Goal: Information Seeking & Learning: Learn about a topic

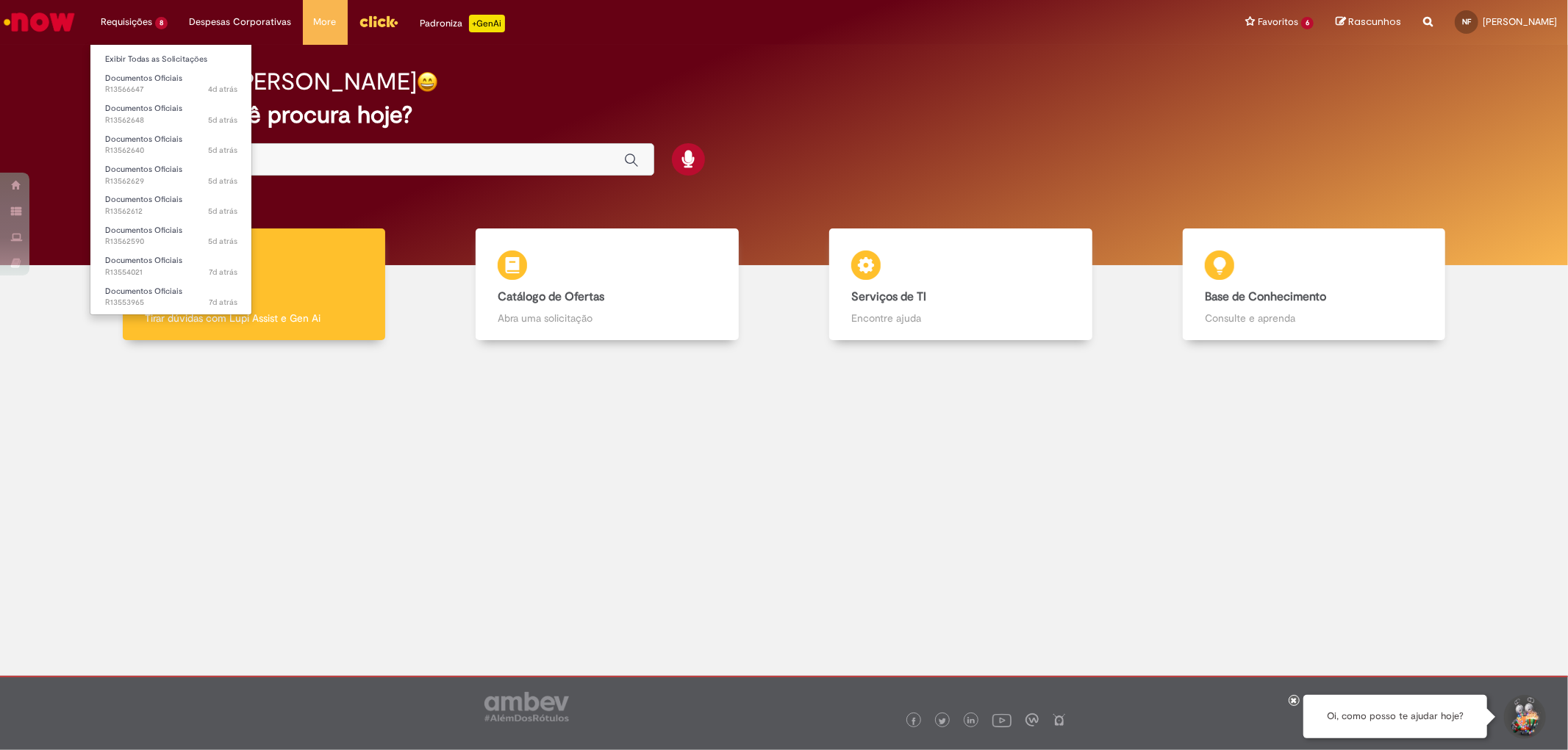
click at [145, 14] on li "Requisições 8 Exibir Todas as Solicitações Documentos Oficiais 4d atrás 4 dias …" at bounding box center [134, 22] width 89 height 44
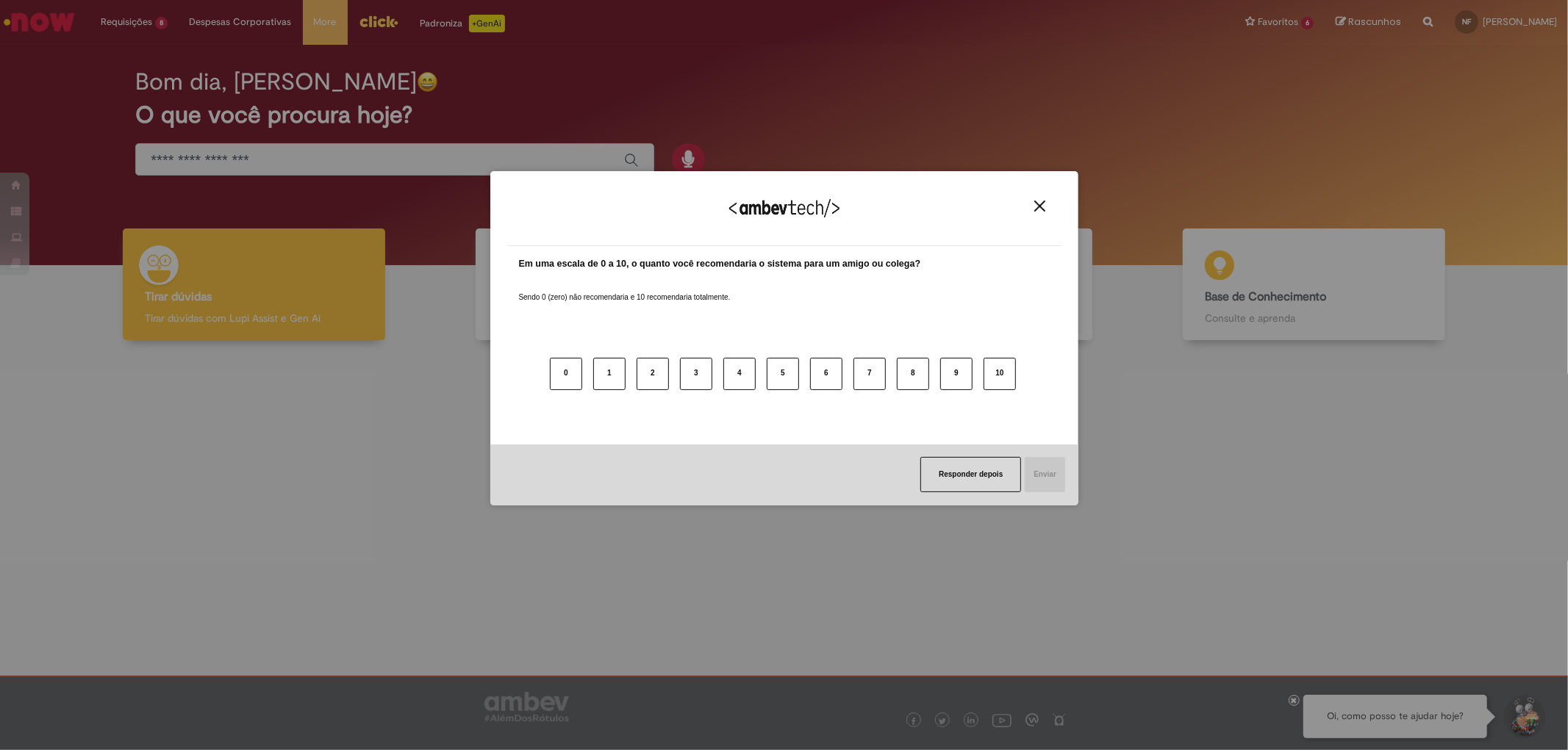
click at [1035, 206] on img "Close" at bounding box center [1039, 206] width 11 height 11
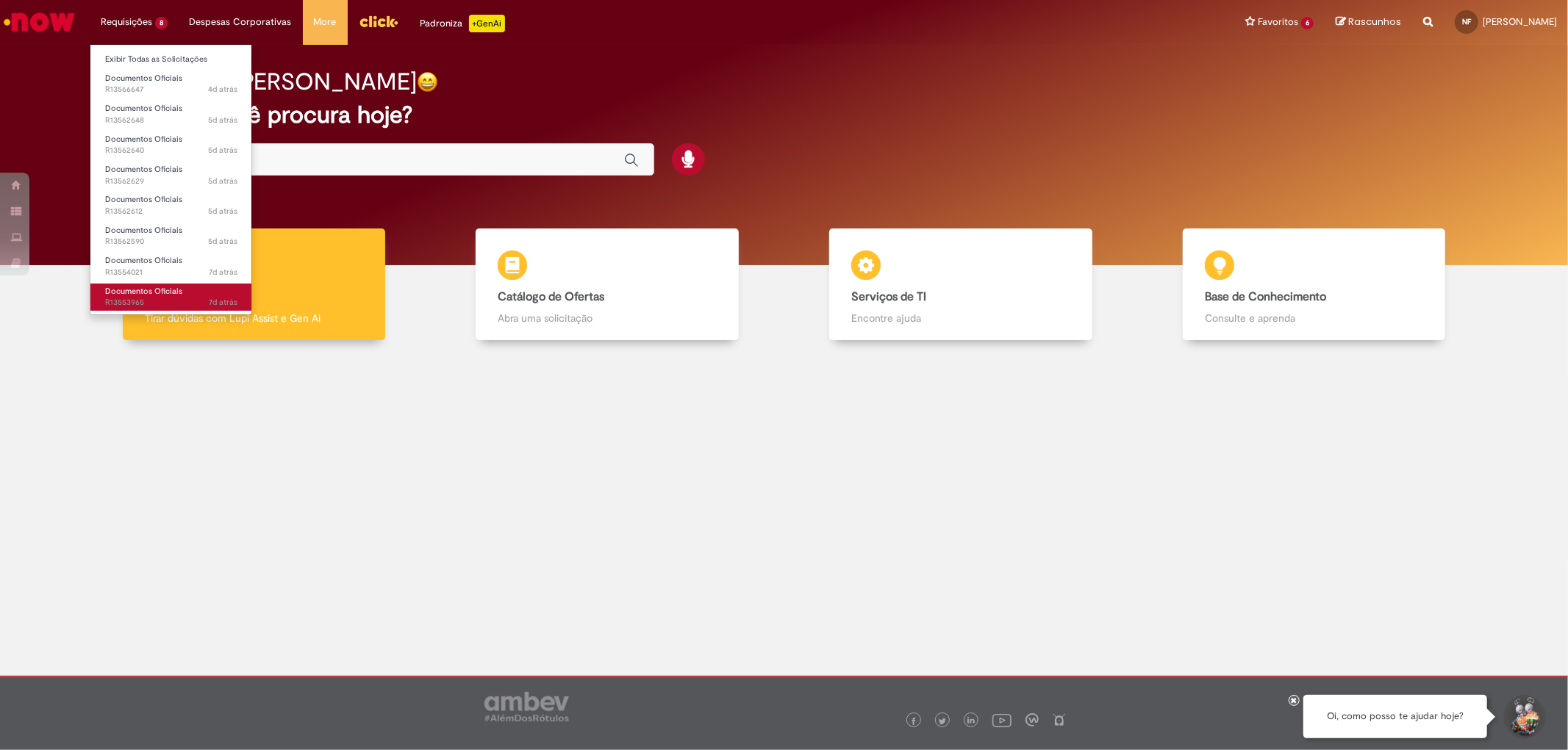
click at [169, 304] on span "7d atrás 7 dias atrás R13553965" at bounding box center [171, 303] width 132 height 12
click at [161, 294] on span "Documentos Oficiais" at bounding box center [143, 291] width 77 height 11
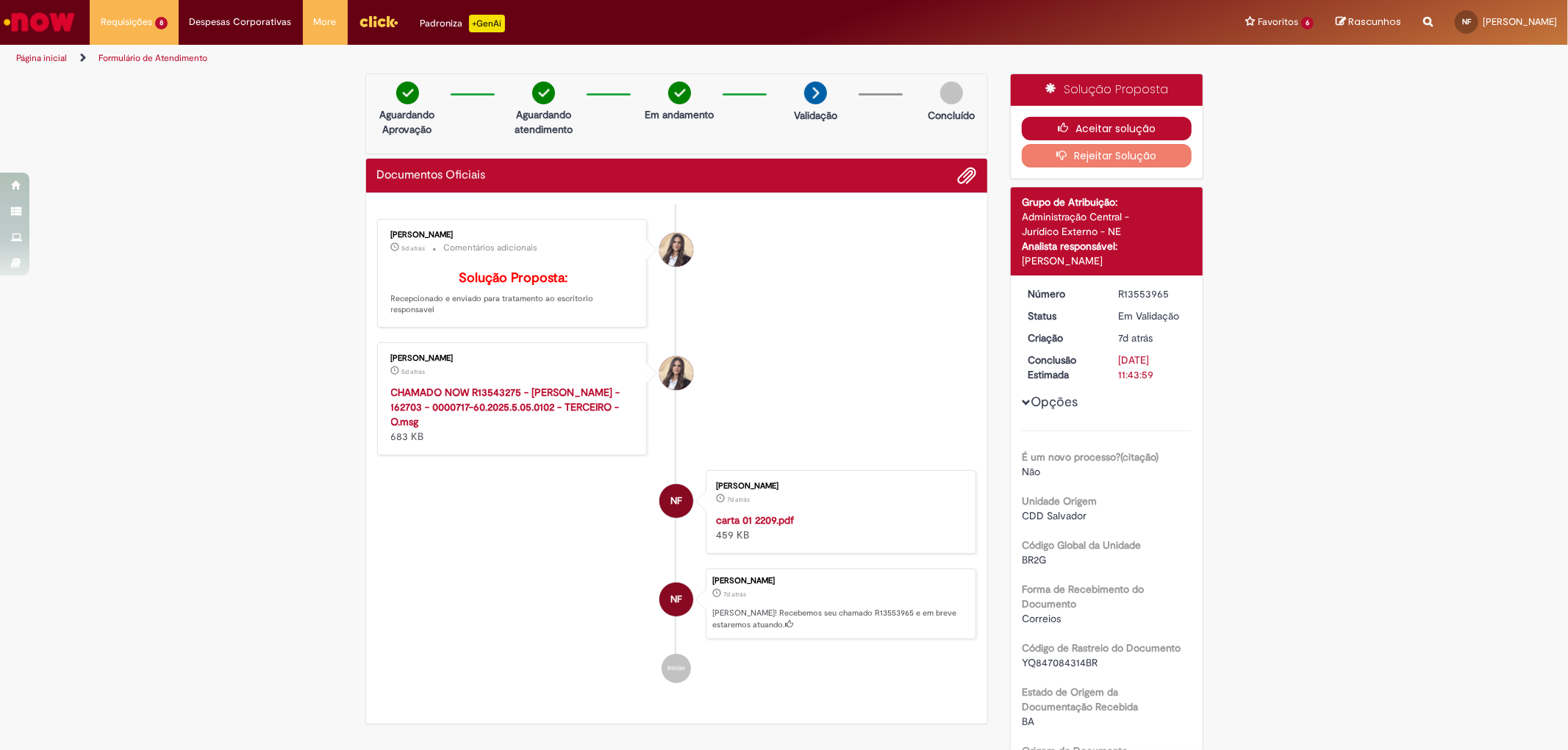
click at [1096, 130] on button "Aceitar solução" at bounding box center [1106, 128] width 170 height 23
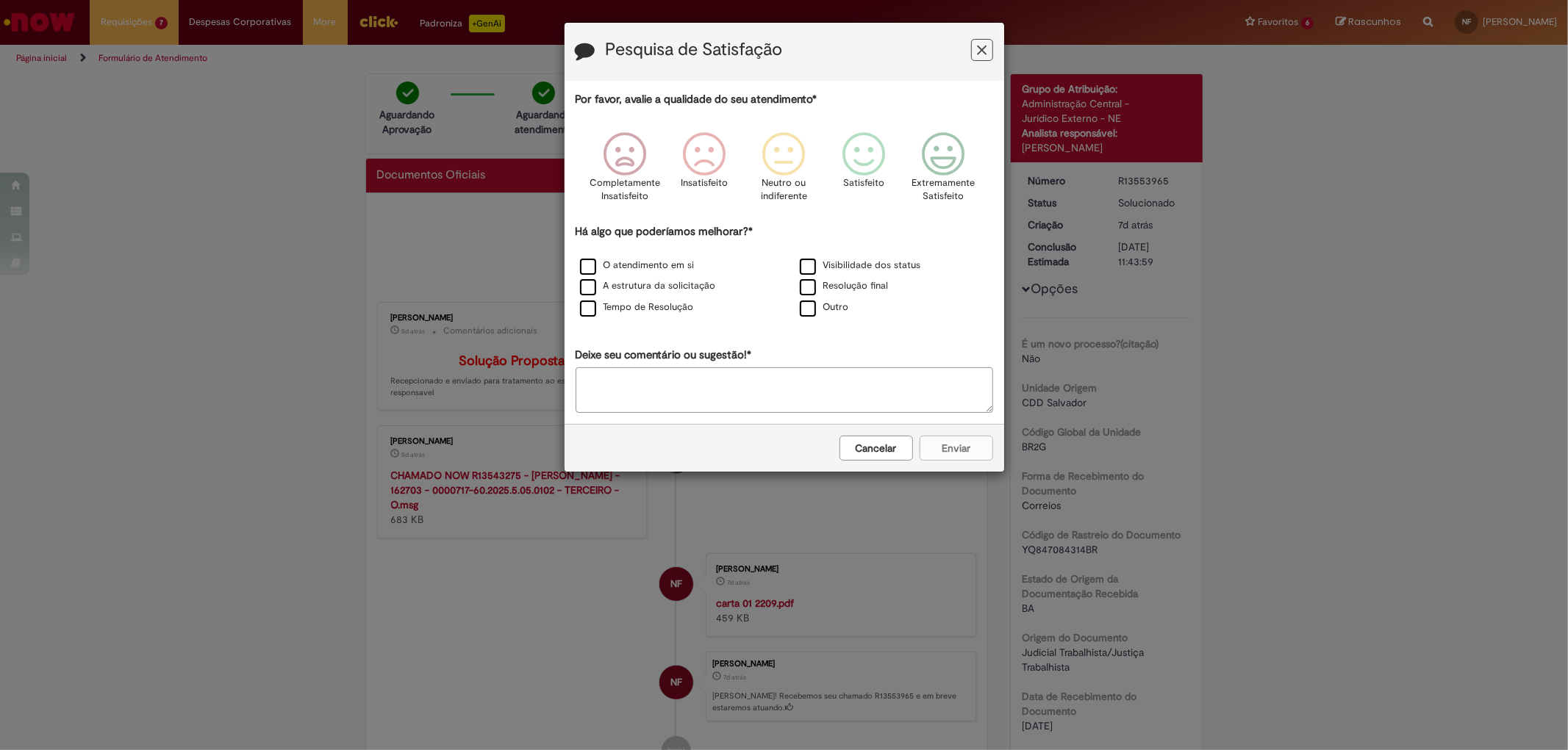
click at [982, 38] on div "Pesquisa de Satisfação" at bounding box center [784, 51] width 439 height 58
click at [982, 47] on icon "Feedback" at bounding box center [982, 50] width 10 height 16
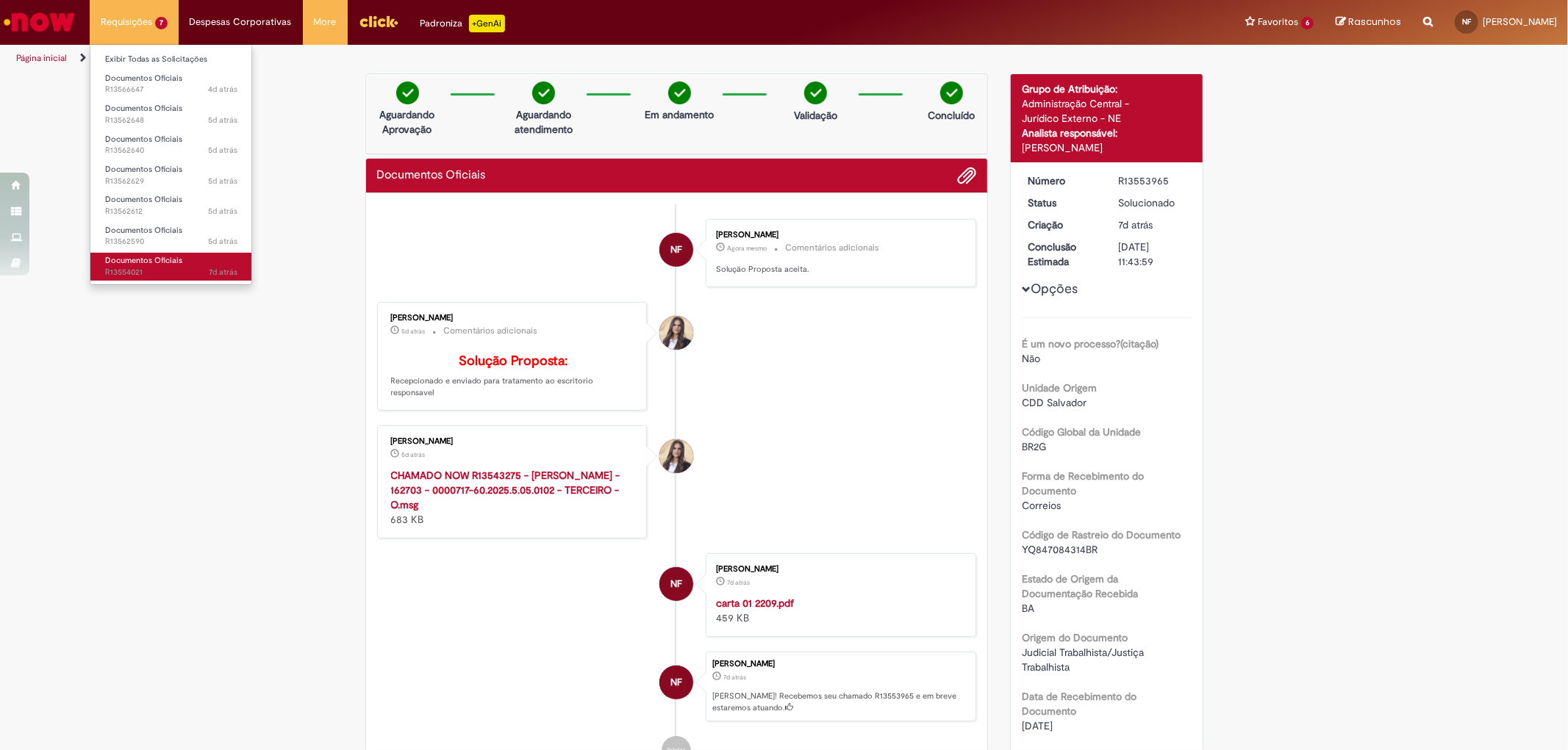
click at [192, 268] on span "7d atrás 7 dias atrás R13554021" at bounding box center [171, 273] width 132 height 12
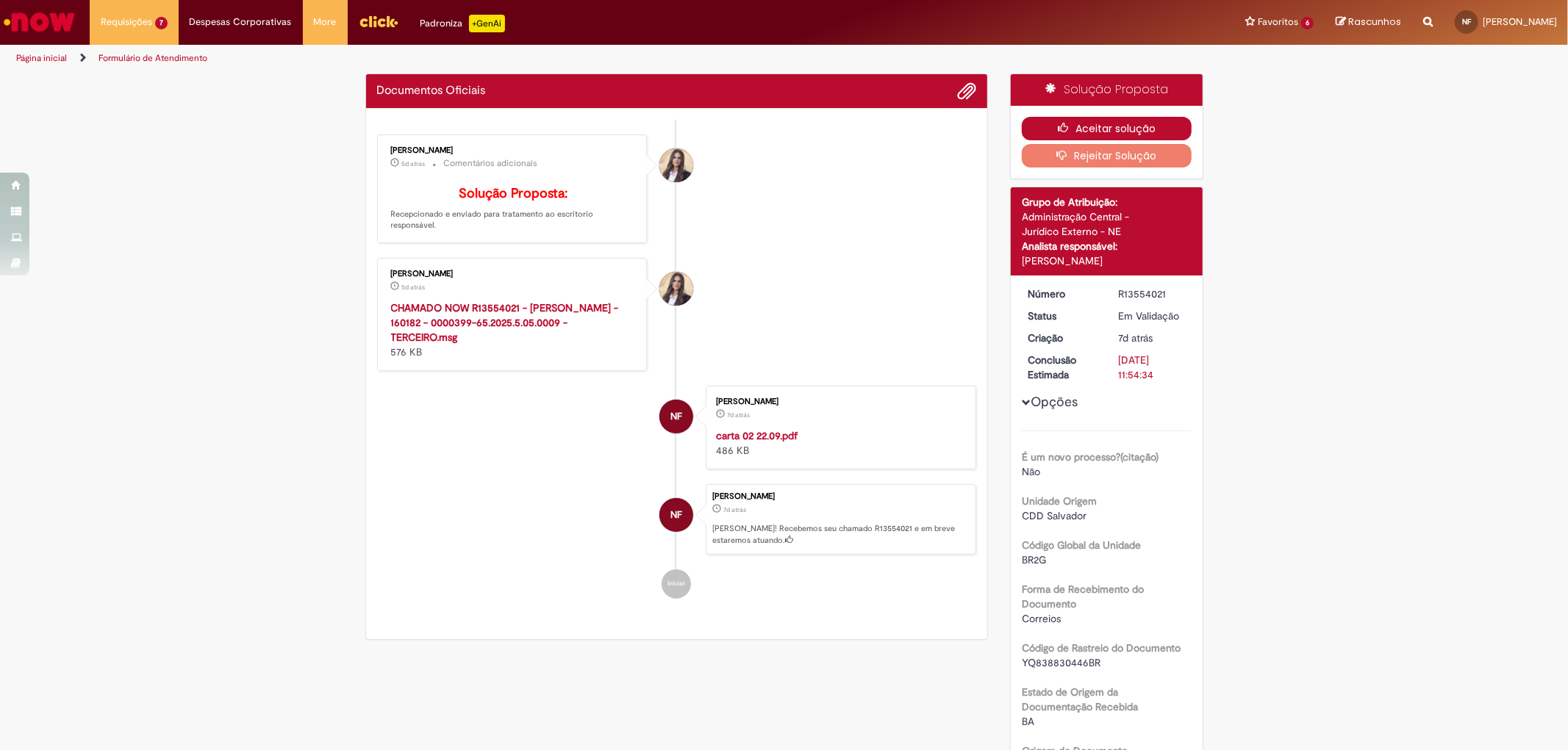
click at [1048, 122] on button "Aceitar solução" at bounding box center [1106, 128] width 170 height 23
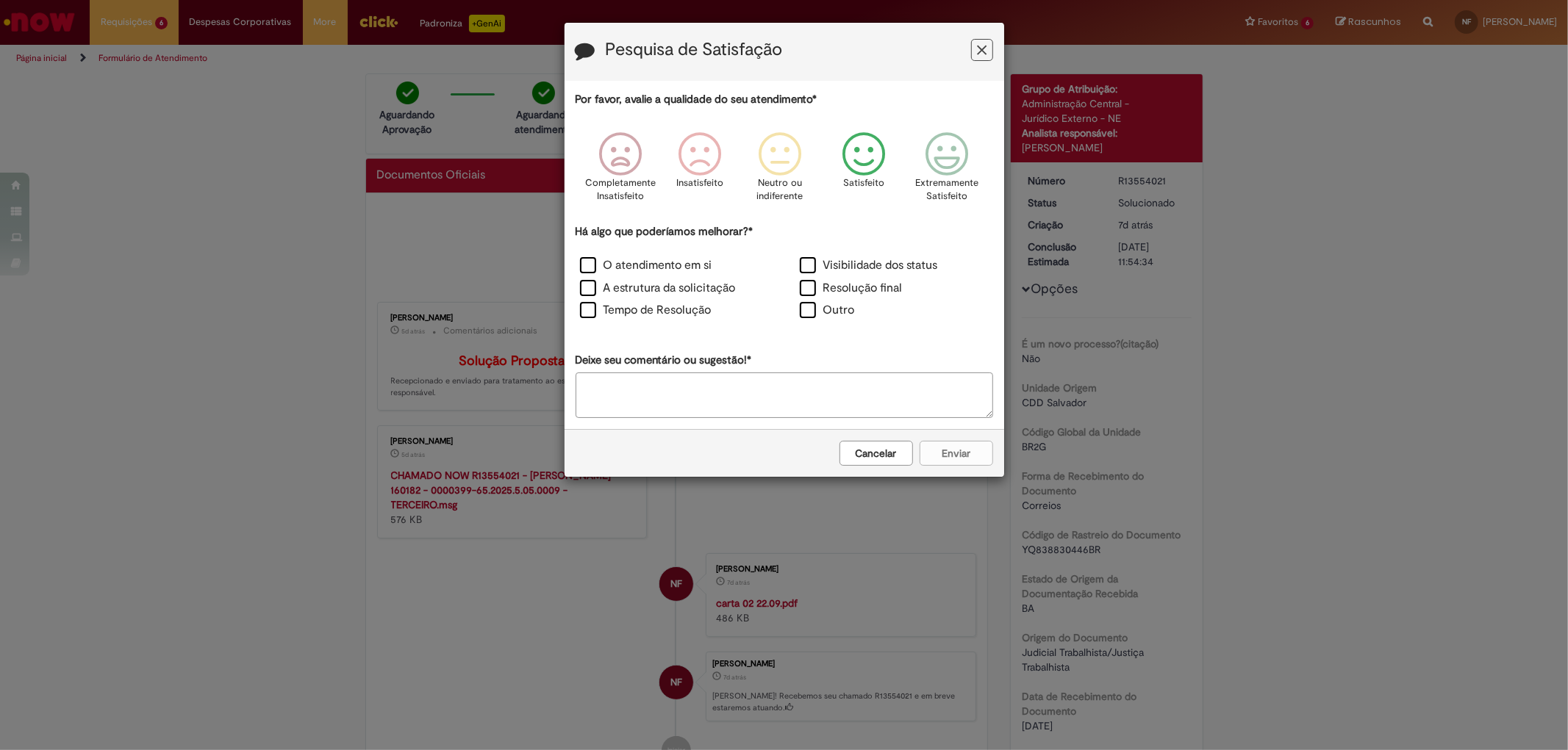
click at [841, 141] on icon "Feedback" at bounding box center [863, 154] width 55 height 44
click at [819, 303] on label "Outro" at bounding box center [827, 310] width 55 height 17
click at [809, 396] on textarea "Deixe seu comentário ou sugestão!*" at bounding box center [784, 395] width 418 height 46
type textarea "********"
drag, startPoint x: 689, startPoint y: 401, endPoint x: 548, endPoint y: 387, distance: 141.7
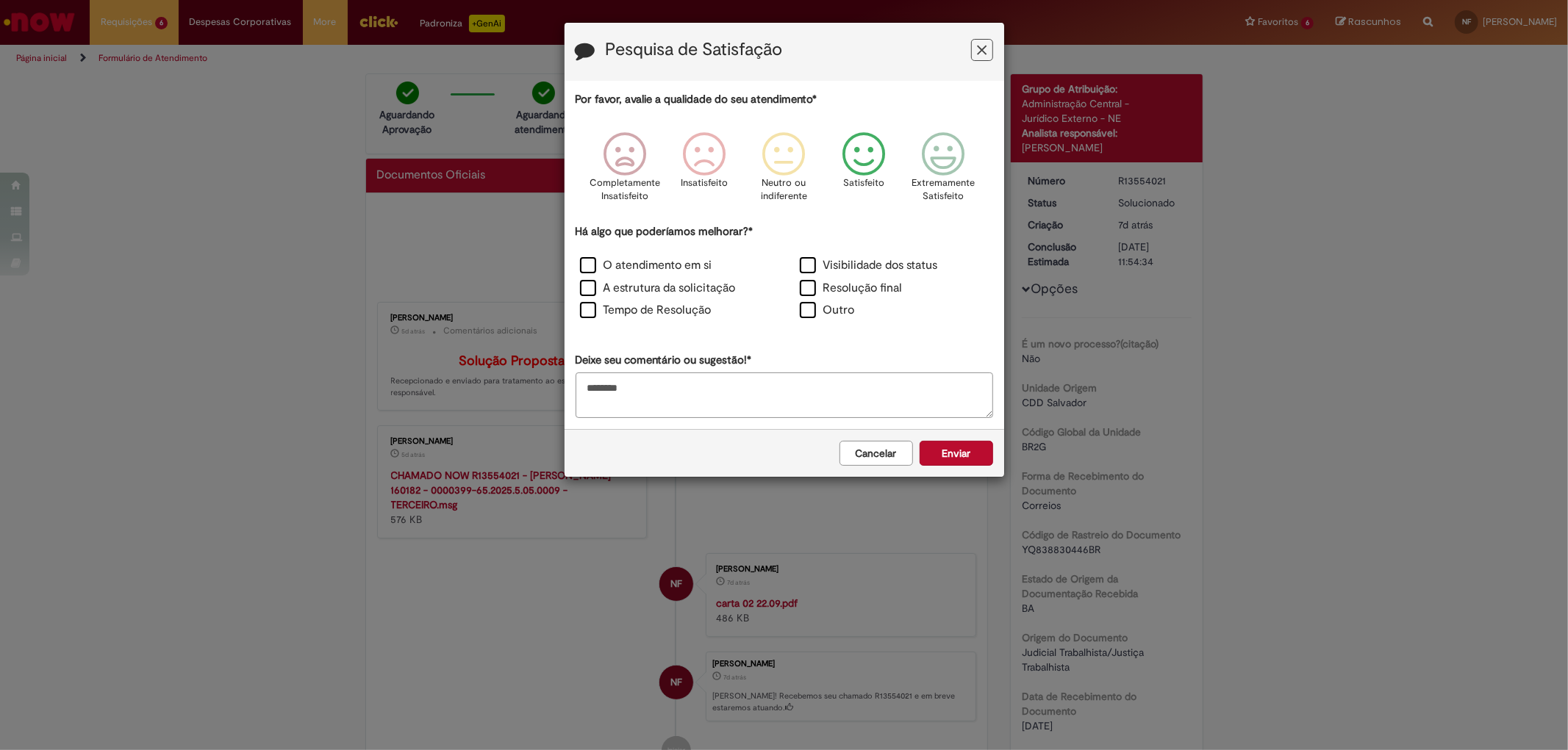
click at [548, 387] on div "Pesquisa de Satisfação Por favor, avalie a qualidade do seu atendimento* Comple…" at bounding box center [784, 375] width 1568 height 750
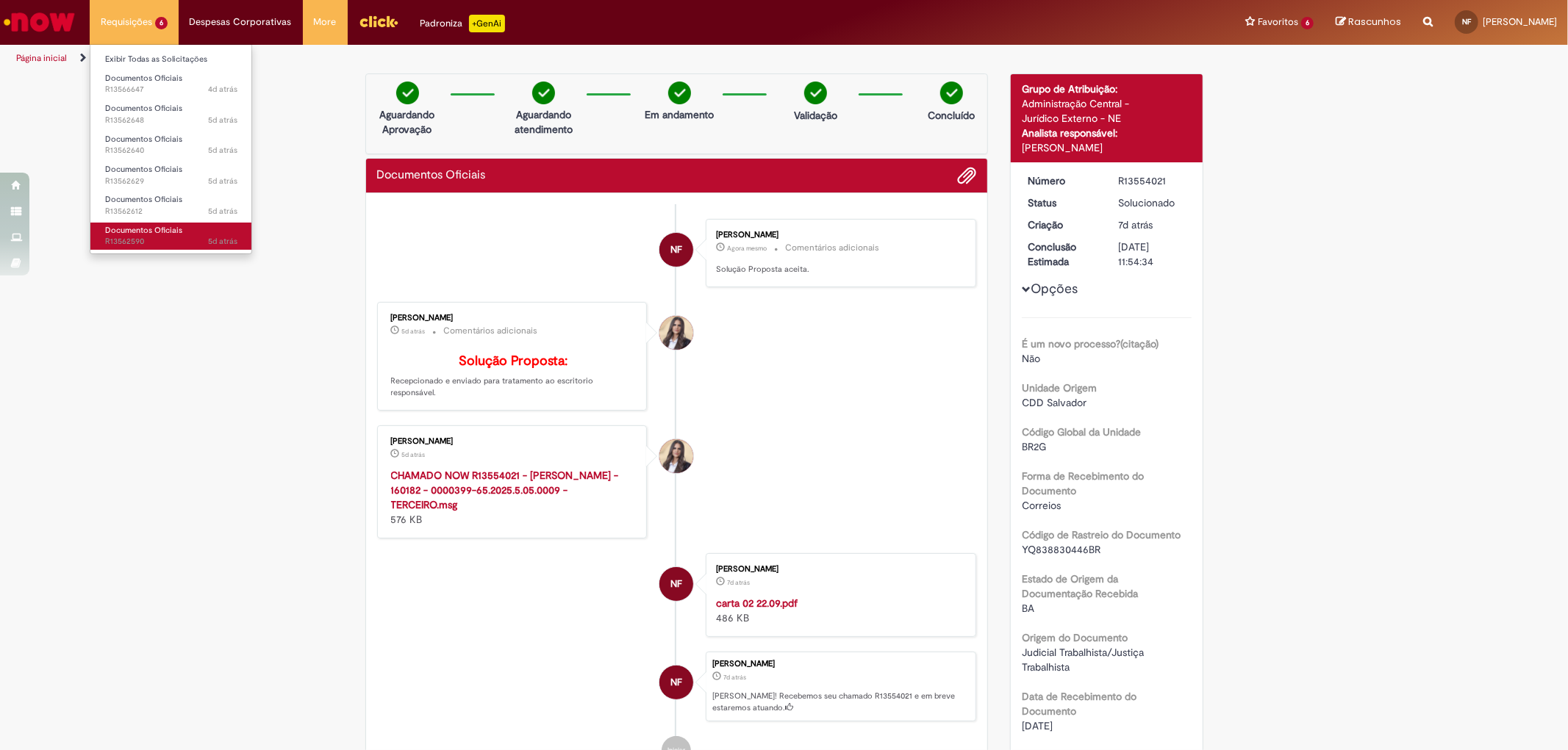
click at [158, 236] on link "Documentos Oficiais 5d atrás 5 dias atrás R13562590" at bounding box center [170, 236] width 161 height 27
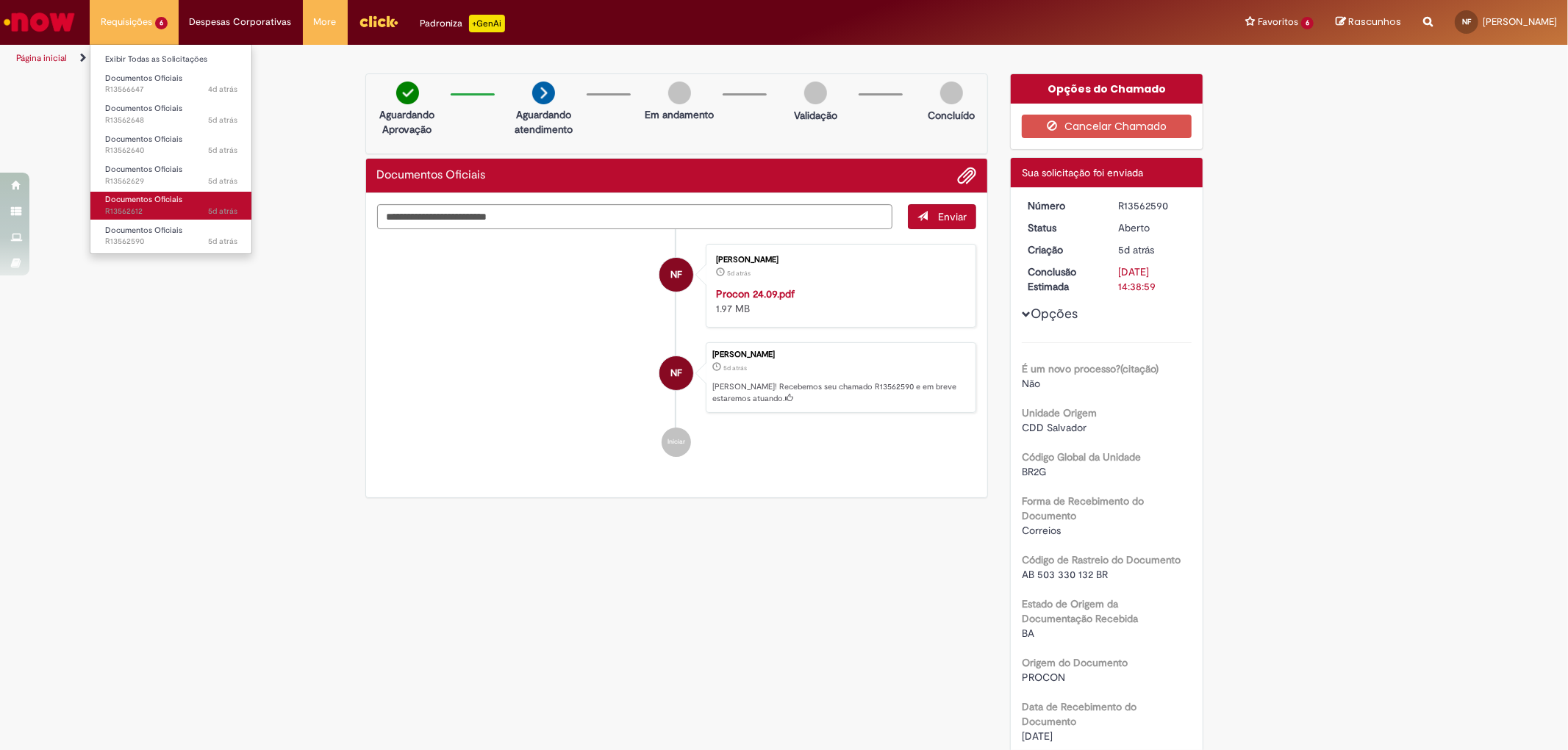
click at [164, 198] on span "Documentos Oficiais" at bounding box center [143, 199] width 77 height 11
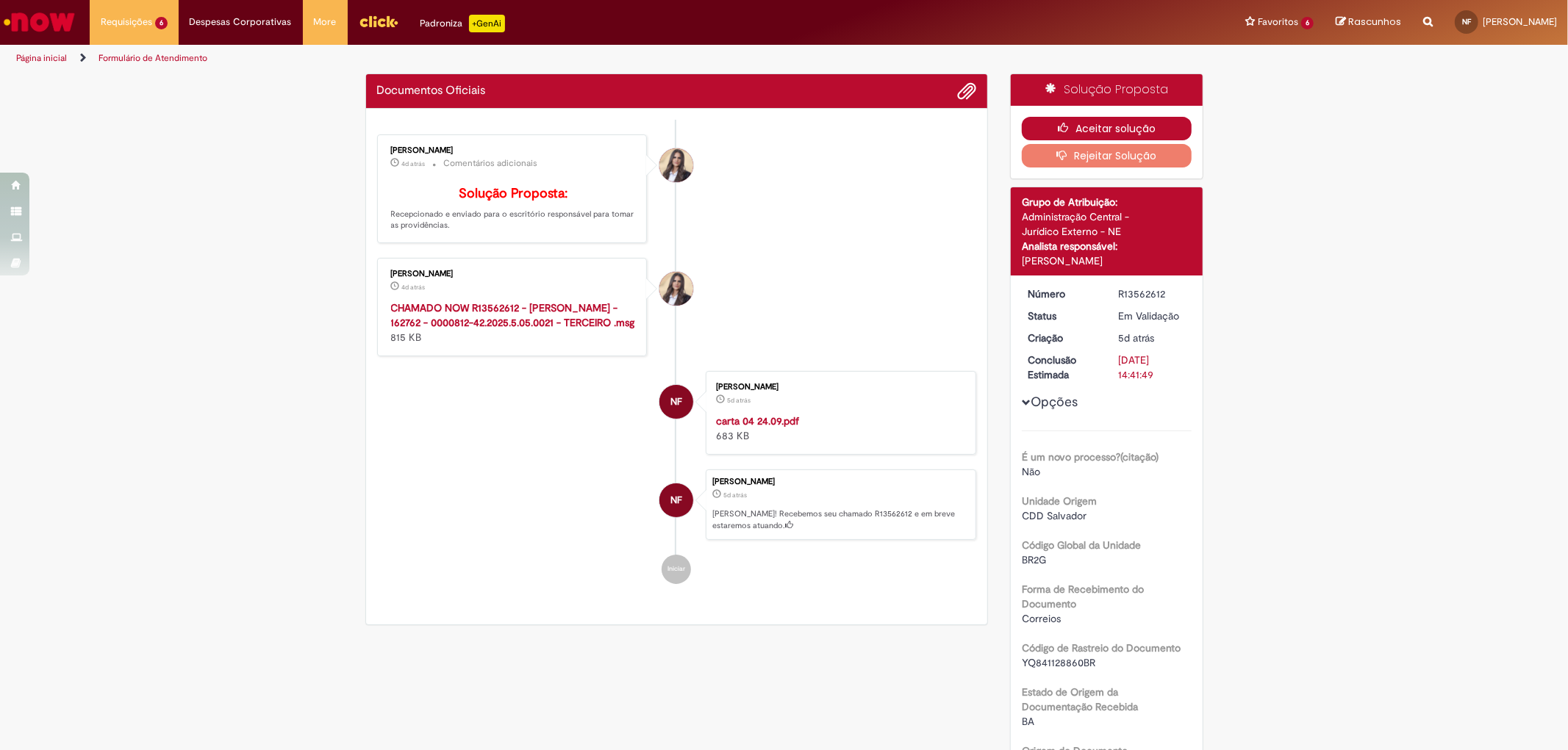
click at [1153, 118] on button "Aceitar solução" at bounding box center [1106, 128] width 170 height 23
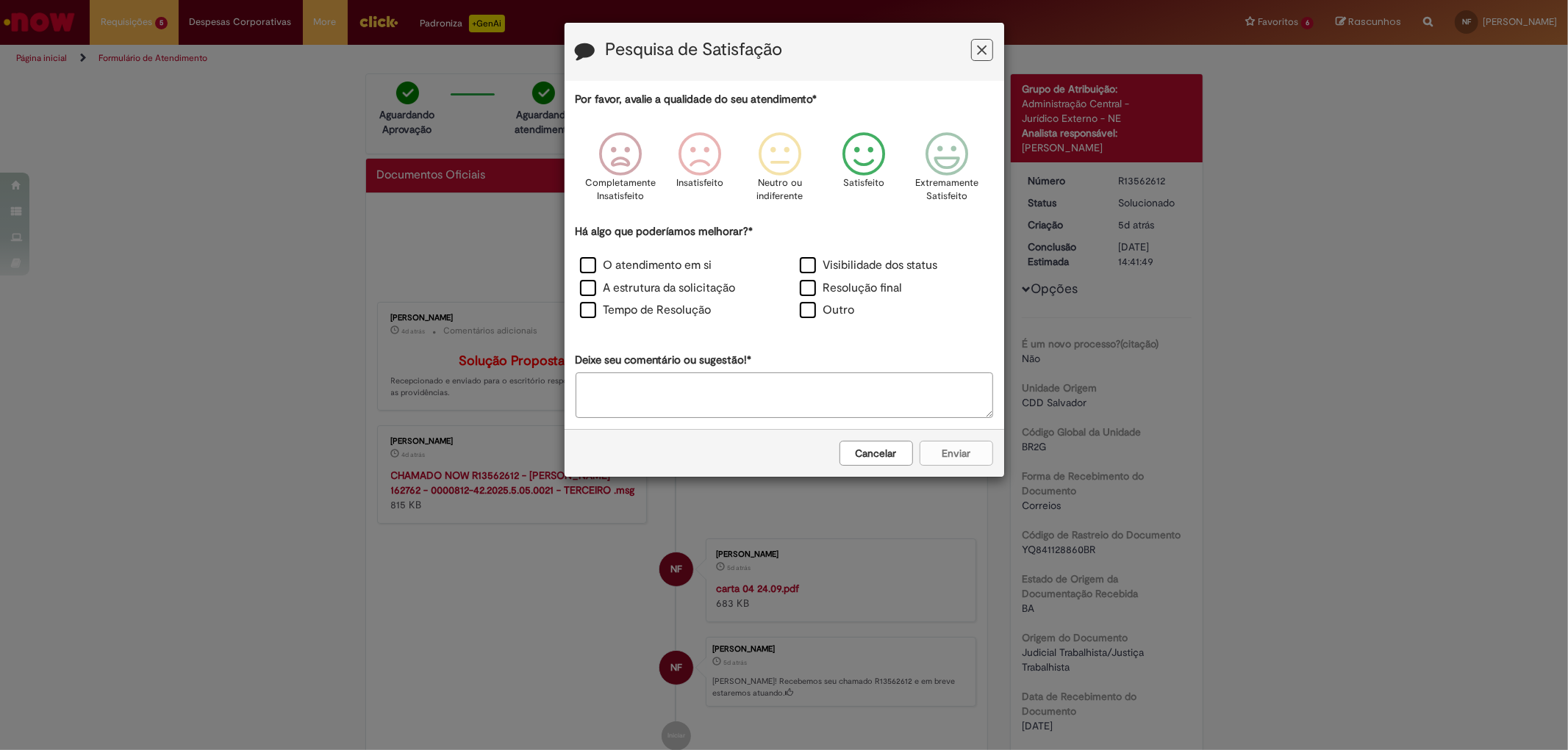
click at [882, 132] on icon "Feedback" at bounding box center [863, 154] width 55 height 44
click at [831, 312] on label "Outro" at bounding box center [827, 310] width 55 height 17
click at [809, 379] on textarea "Deixe seu comentário ou sugestão!*" at bounding box center [784, 395] width 418 height 46
paste textarea "**********"
type textarea "**********"
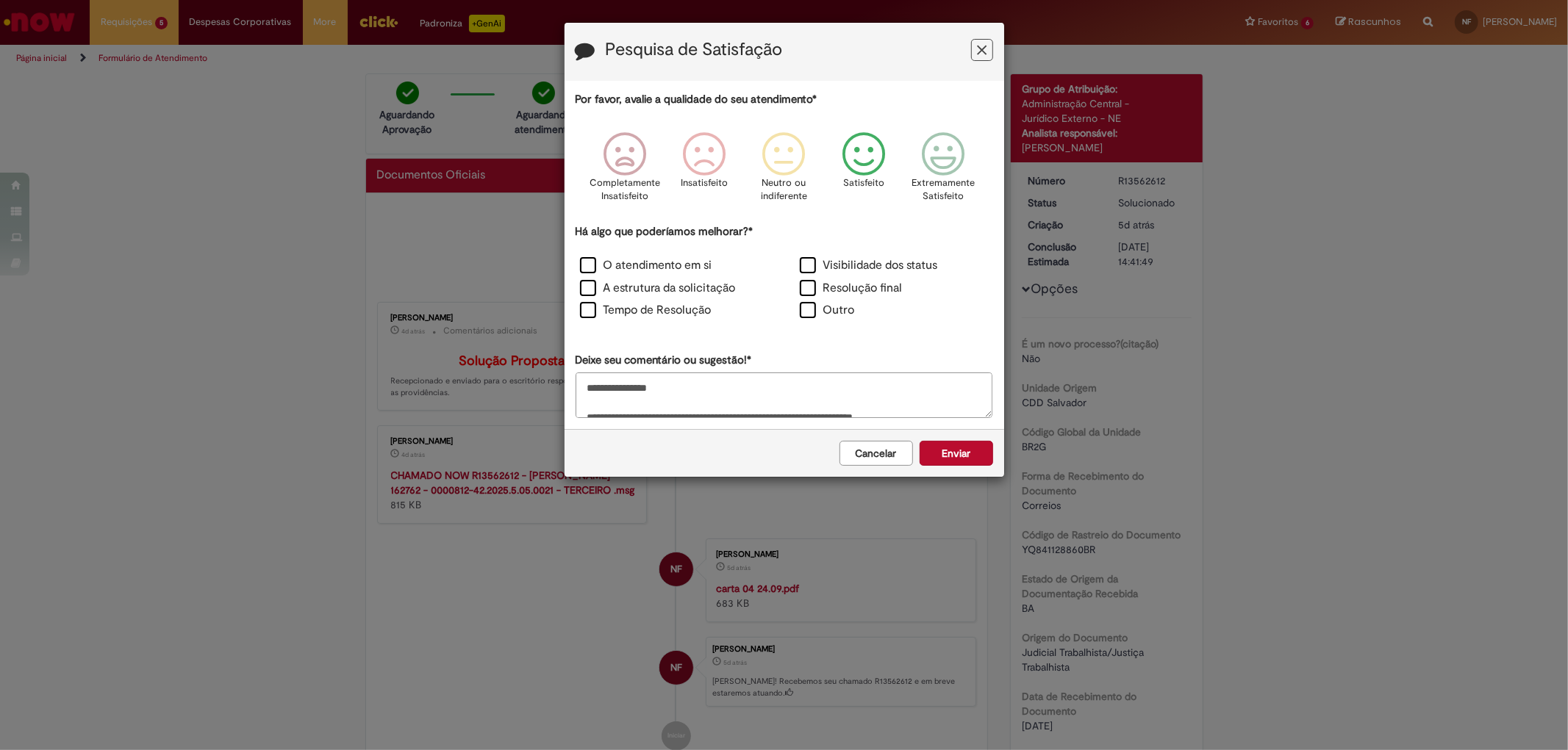
drag, startPoint x: 641, startPoint y: 400, endPoint x: 542, endPoint y: 311, distance: 133.1
click at [544, 312] on div "Pesquisa de Satisfação Por favor, avalie a qualidade do seu atendimento* Comple…" at bounding box center [784, 375] width 1568 height 750
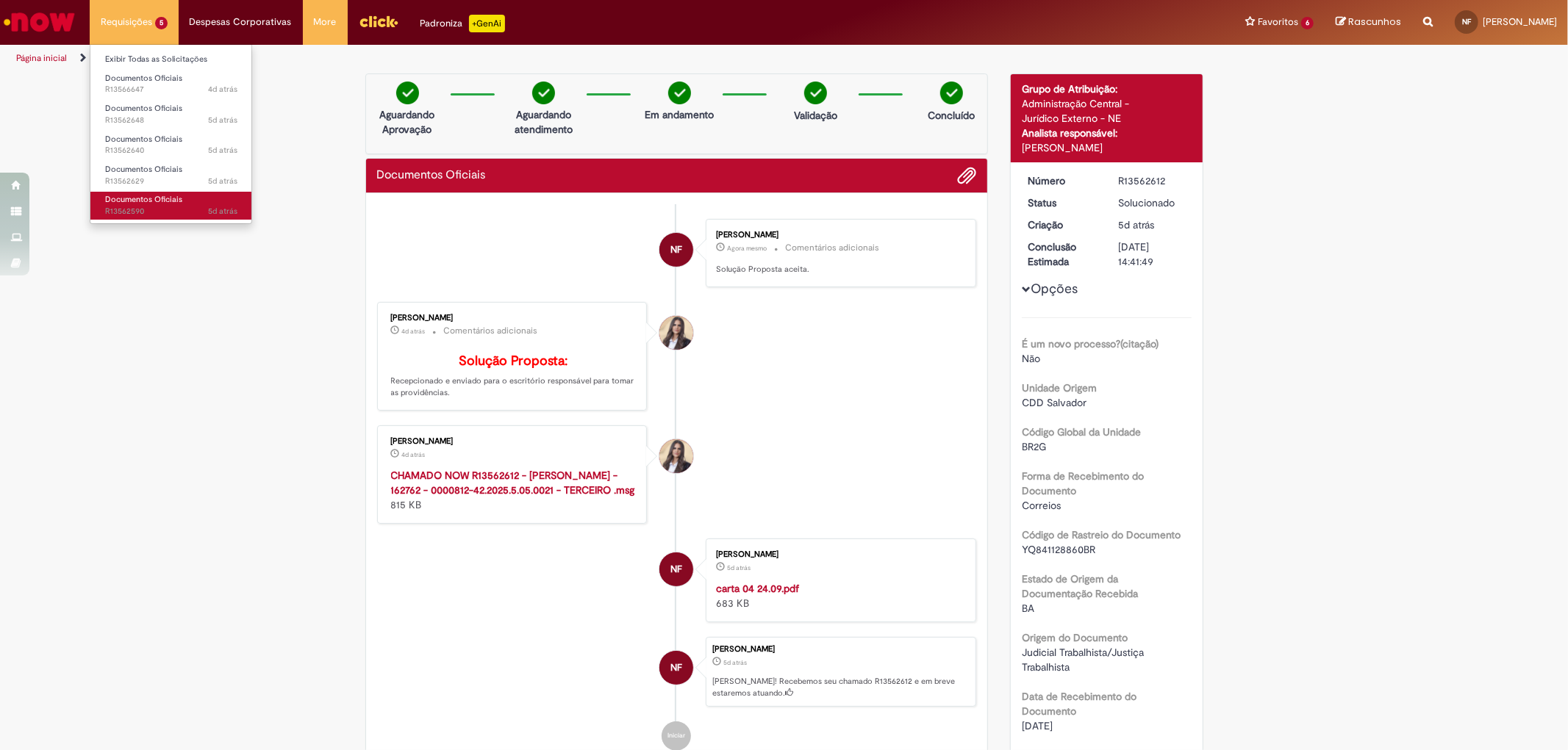
click at [179, 196] on span "Documentos Oficiais" at bounding box center [143, 199] width 77 height 11
click at [188, 196] on link "Documentos Oficiais 5d atrás 5 dias atrás R13562590" at bounding box center [170, 205] width 161 height 27
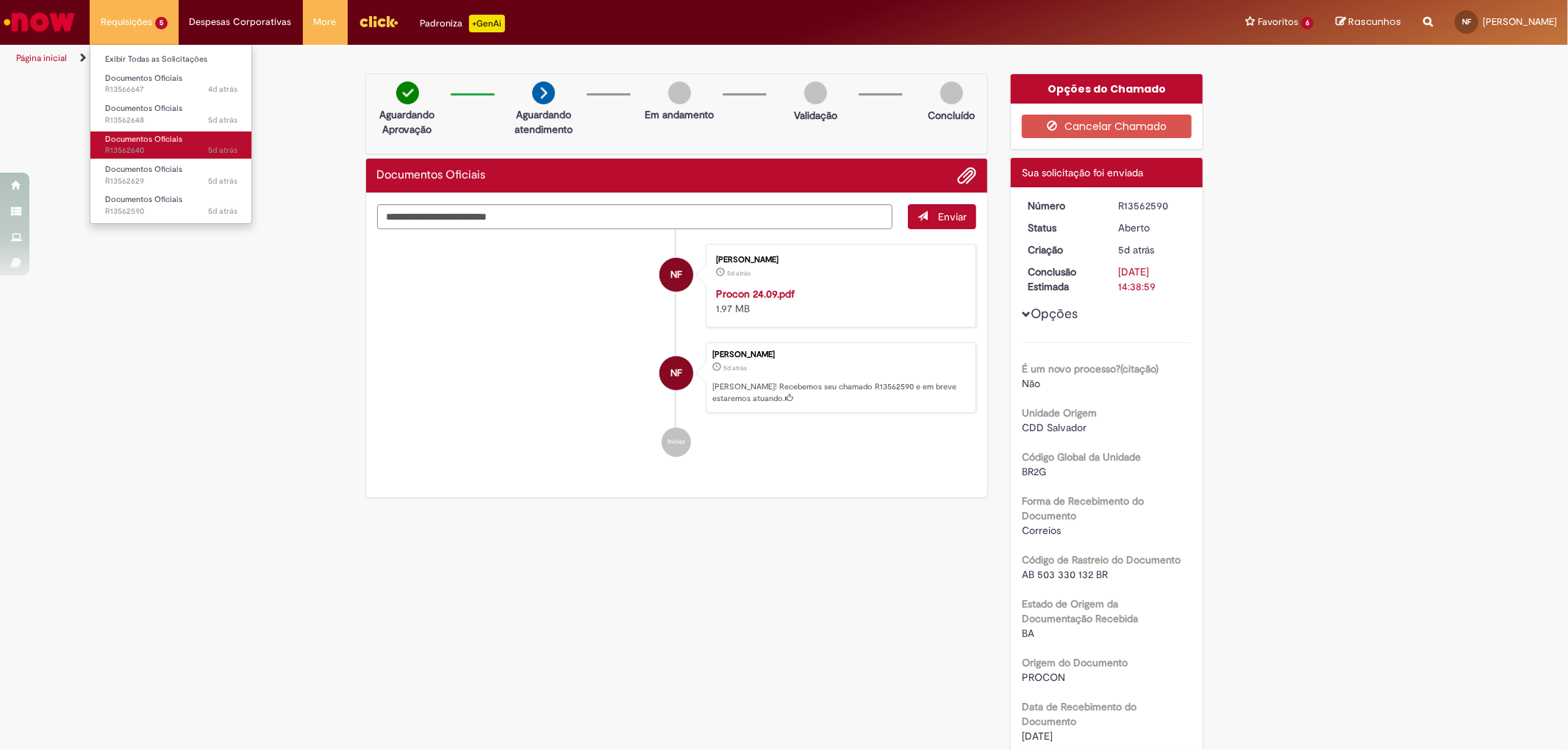
click at [157, 142] on span "Documentos Oficiais" at bounding box center [143, 139] width 77 height 11
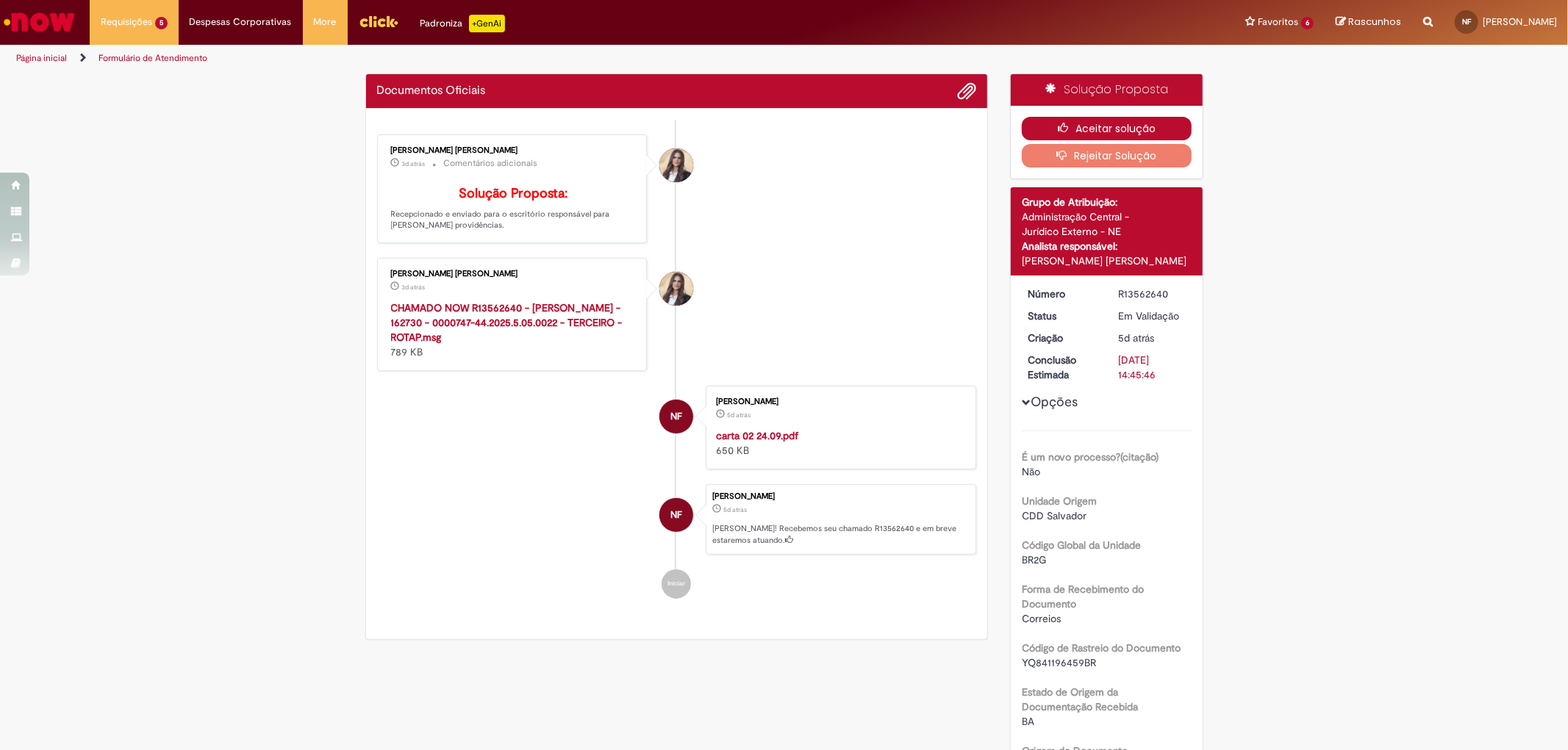
click at [1111, 123] on button "Aceitar solução" at bounding box center [1106, 128] width 170 height 23
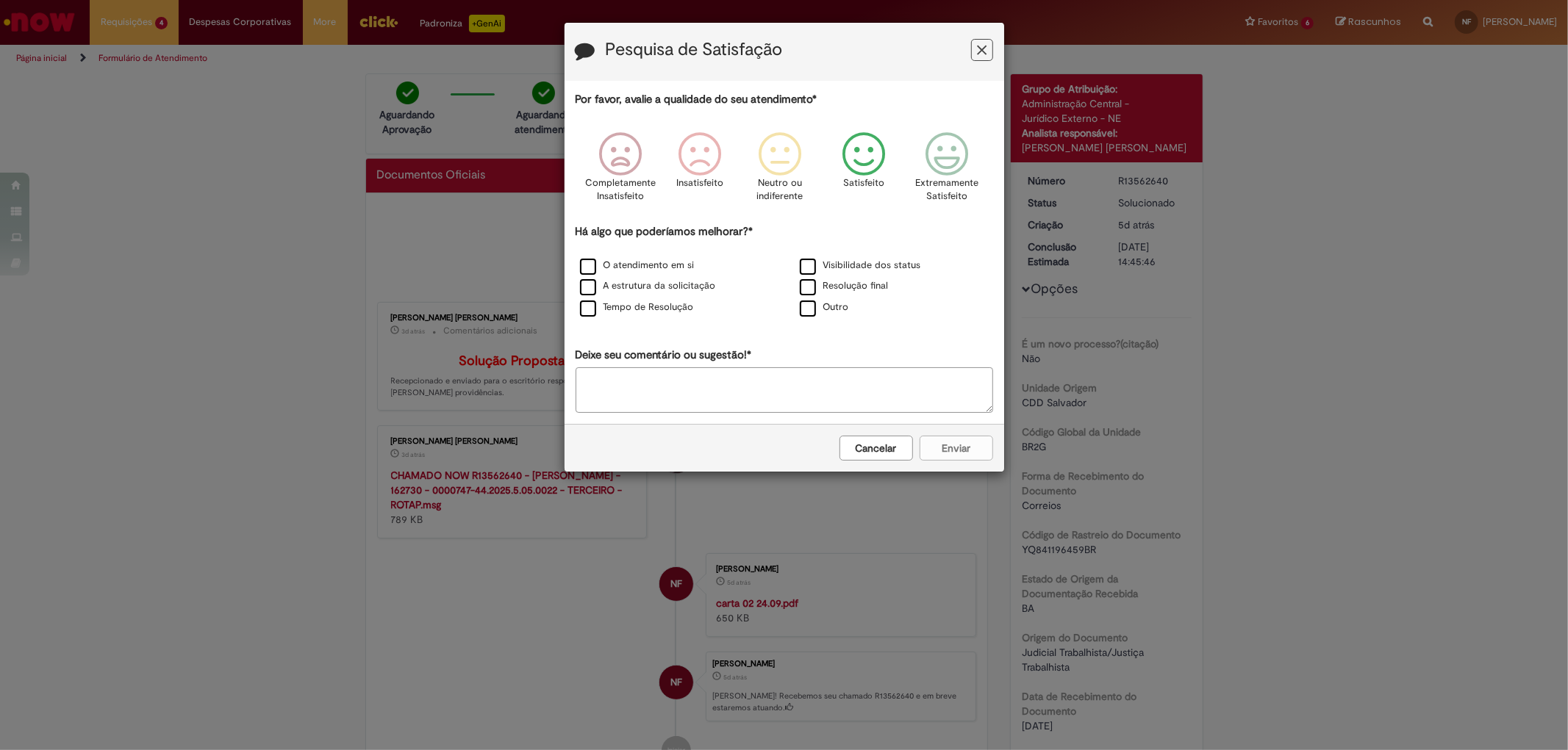
click at [856, 158] on icon "Feedback" at bounding box center [863, 154] width 55 height 44
click at [844, 306] on label "Outro" at bounding box center [825, 307] width 50 height 14
click at [948, 456] on div "Cancelar Enviar" at bounding box center [784, 448] width 439 height 48
click at [906, 386] on textarea "Deixe seu comentário ou sugestão!*" at bounding box center [784, 390] width 418 height 46
type textarea "********"
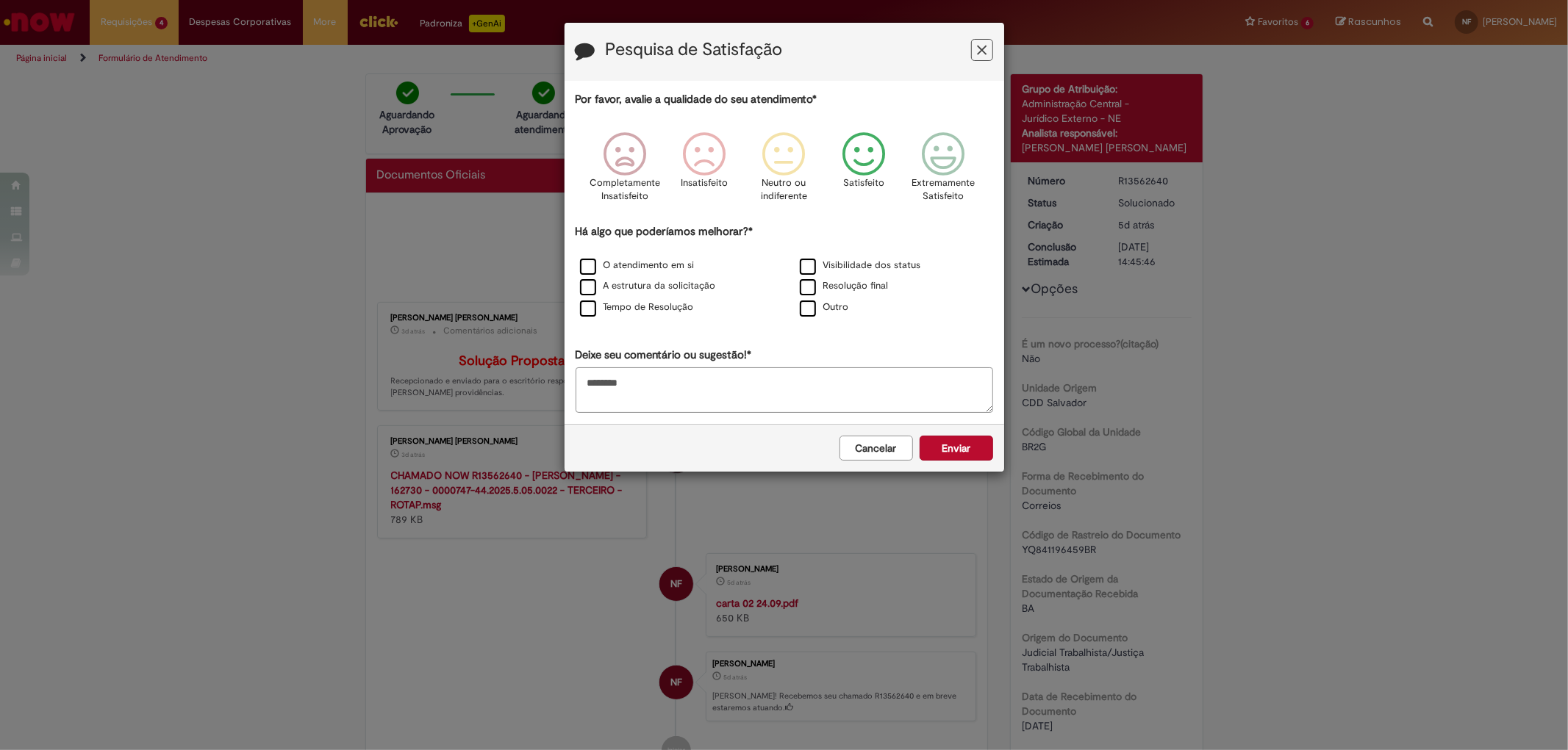
drag, startPoint x: 966, startPoint y: 465, endPoint x: 960, endPoint y: 456, distance: 10.8
click at [966, 464] on div "Cancelar Enviar" at bounding box center [784, 448] width 439 height 48
click at [959, 453] on button "Enviar" at bounding box center [956, 447] width 74 height 25
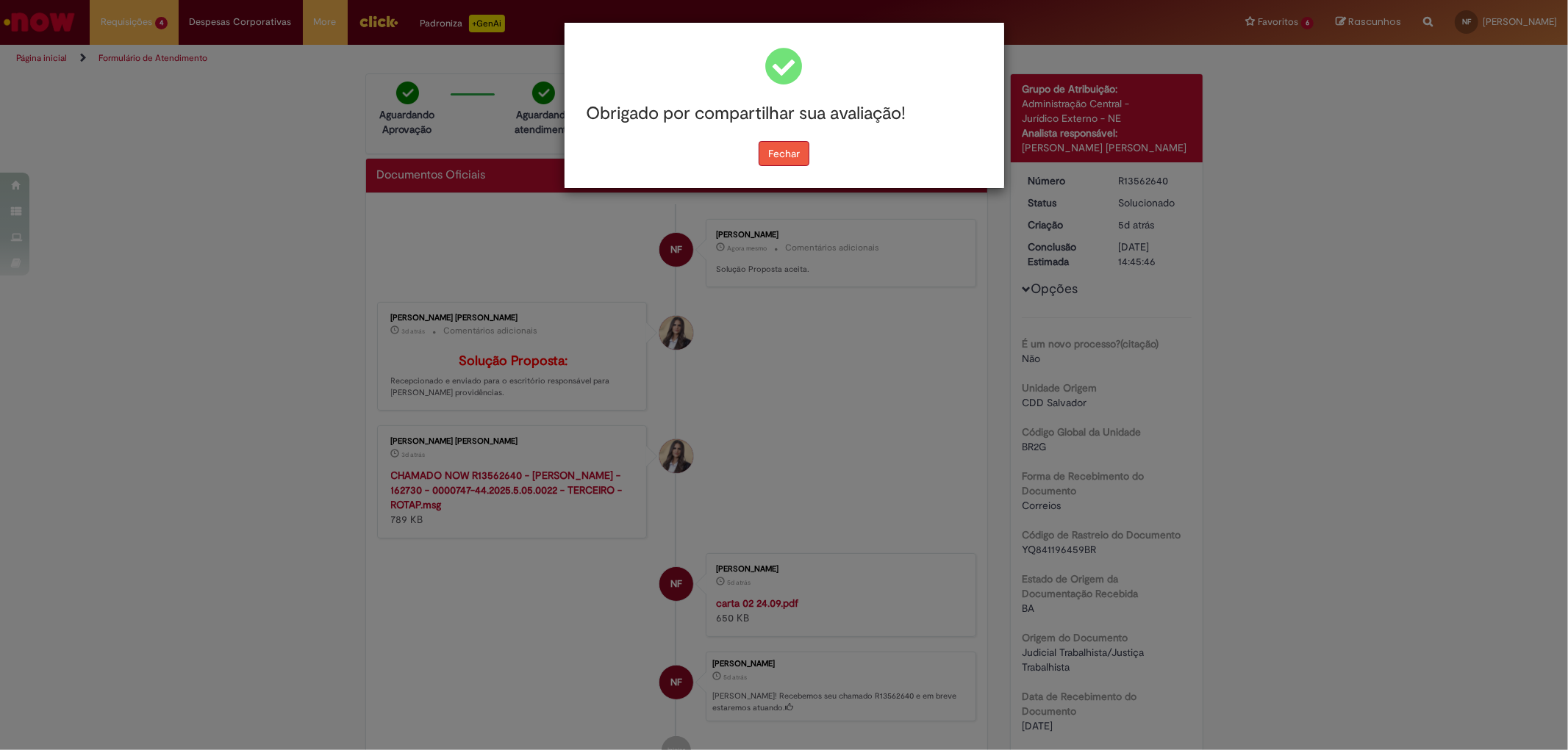
click at [782, 152] on button "Fechar" at bounding box center [784, 153] width 51 height 25
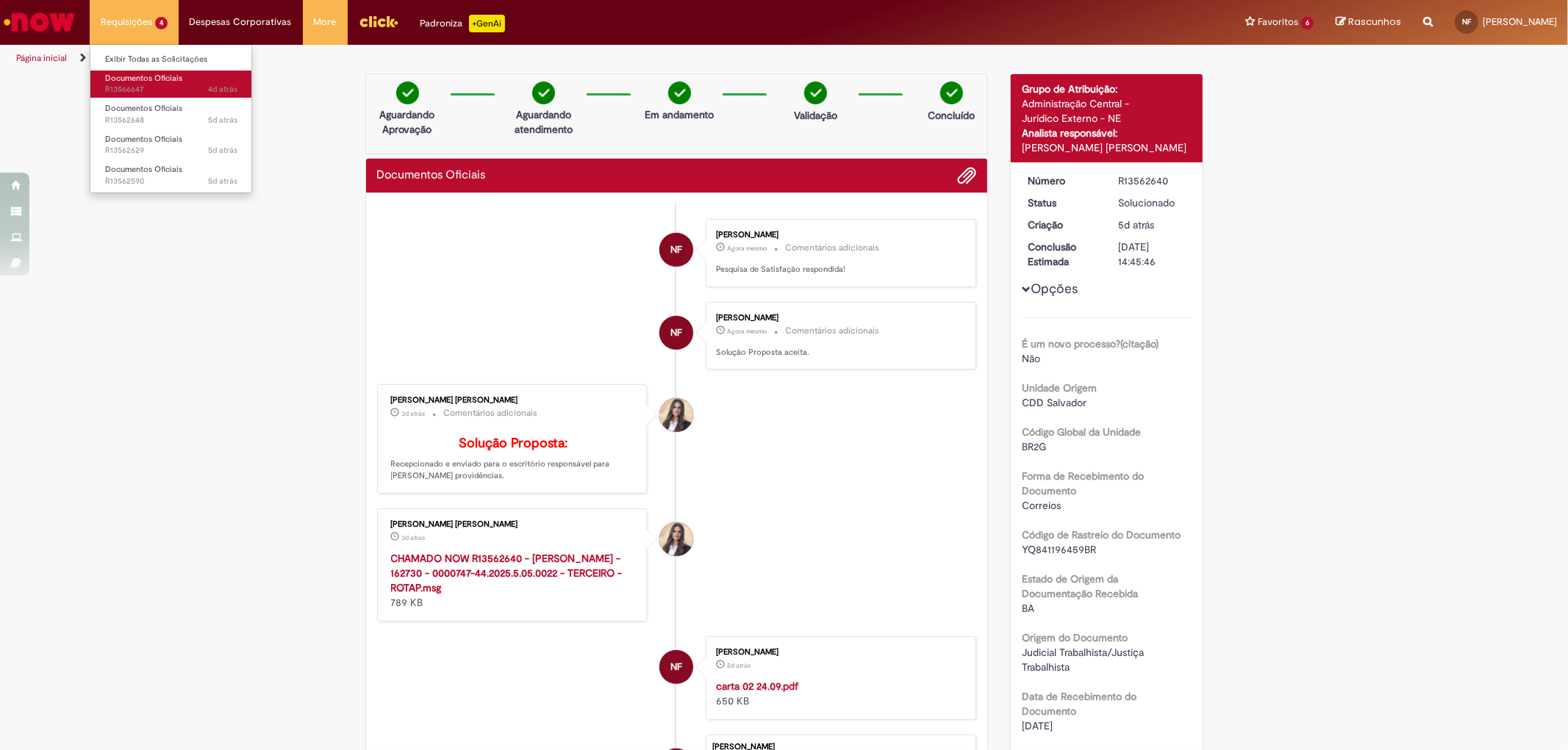
click at [179, 89] on span "4d atrás 4 dias atrás R13566647" at bounding box center [171, 90] width 132 height 12
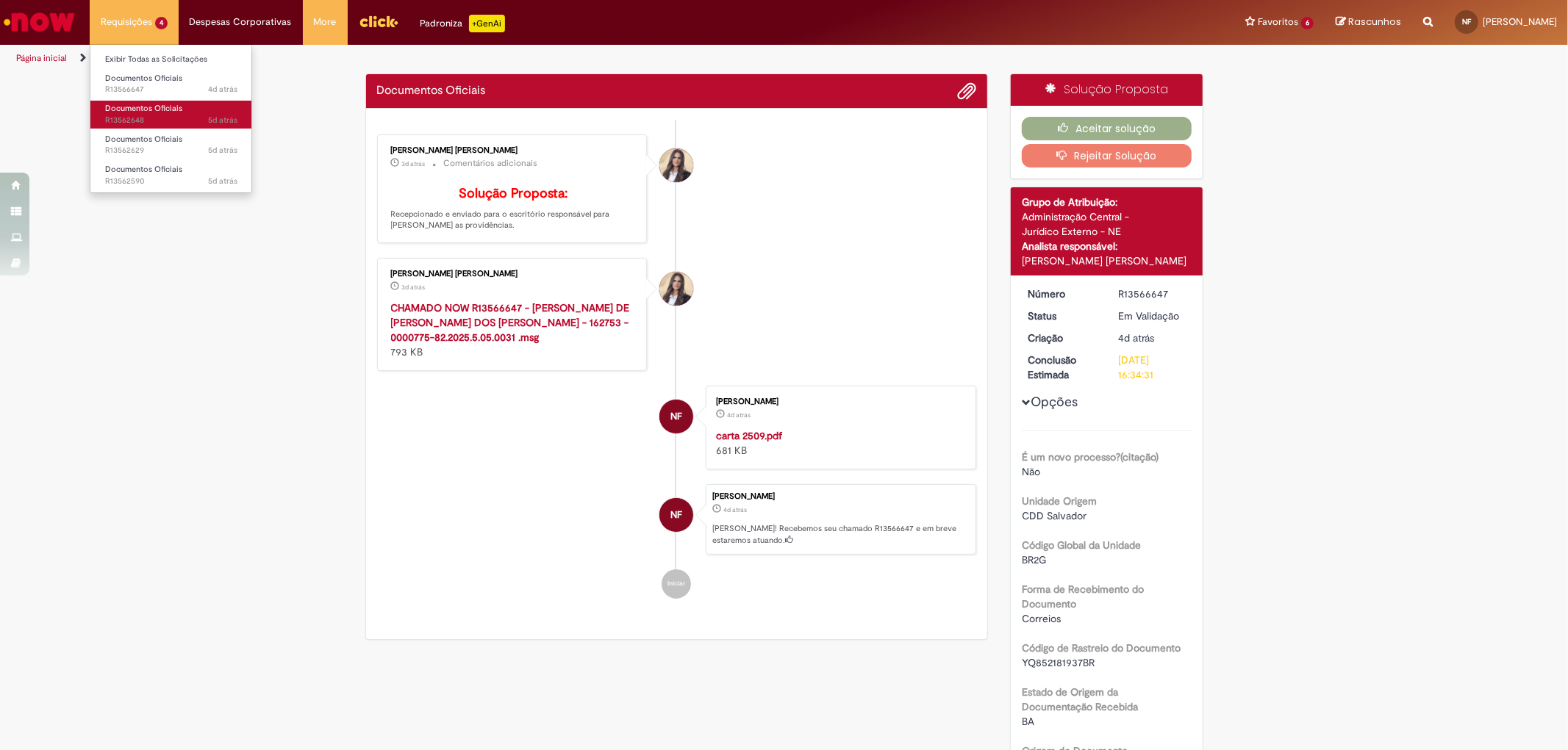
click at [177, 104] on span "Documentos Oficiais" at bounding box center [143, 108] width 77 height 11
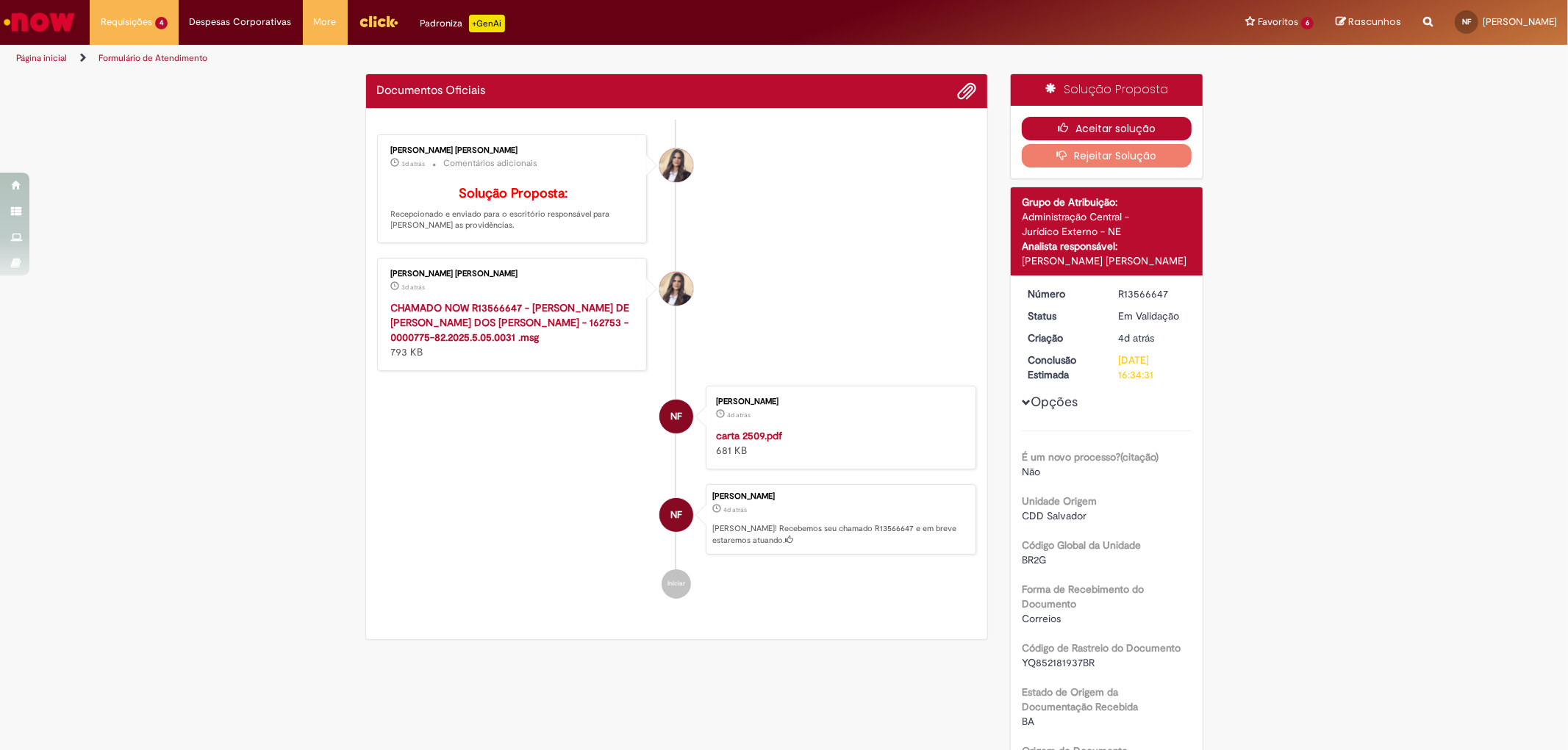
click at [1089, 128] on button "Aceitar solução" at bounding box center [1106, 128] width 170 height 23
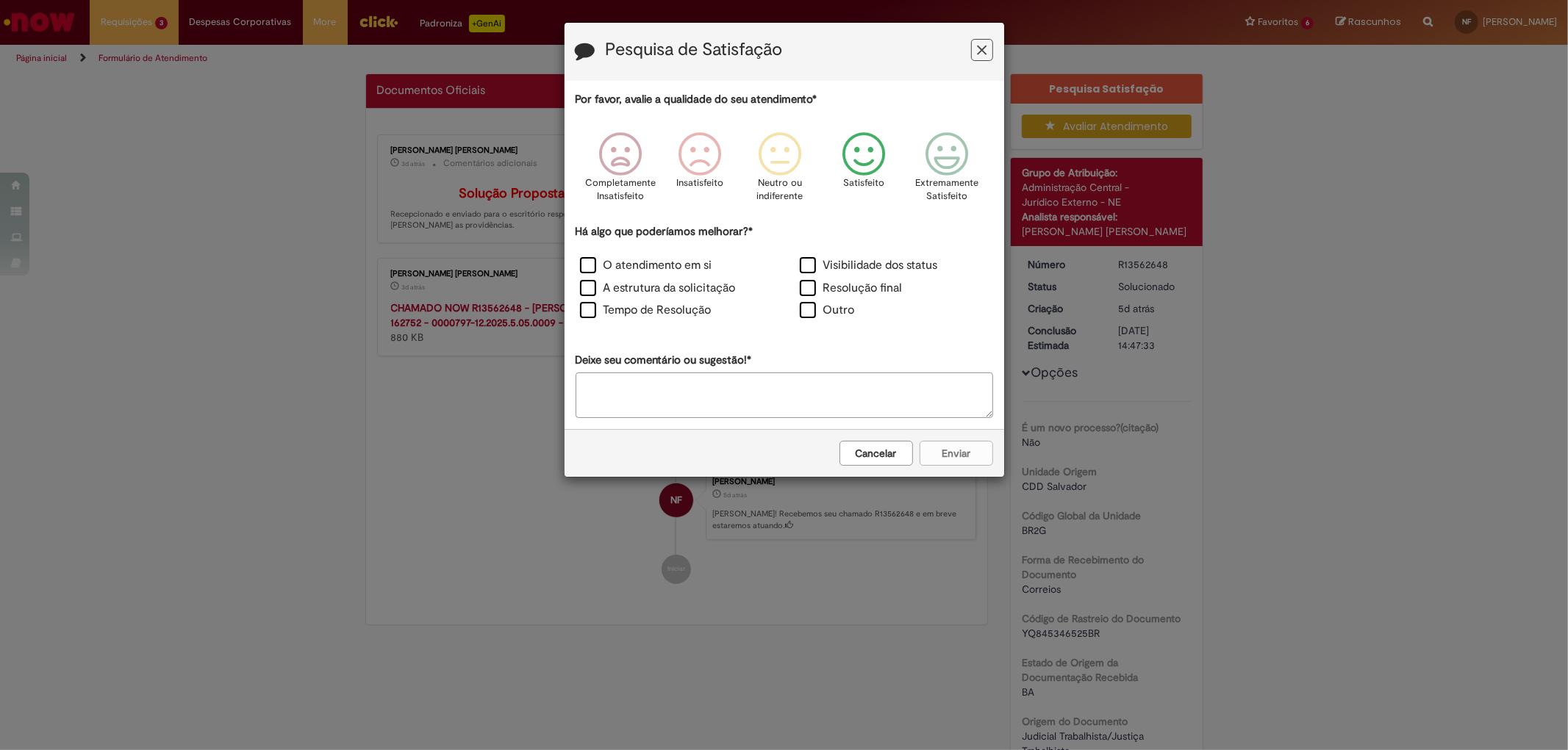
click at [861, 146] on icon "Feedback" at bounding box center [863, 154] width 55 height 44
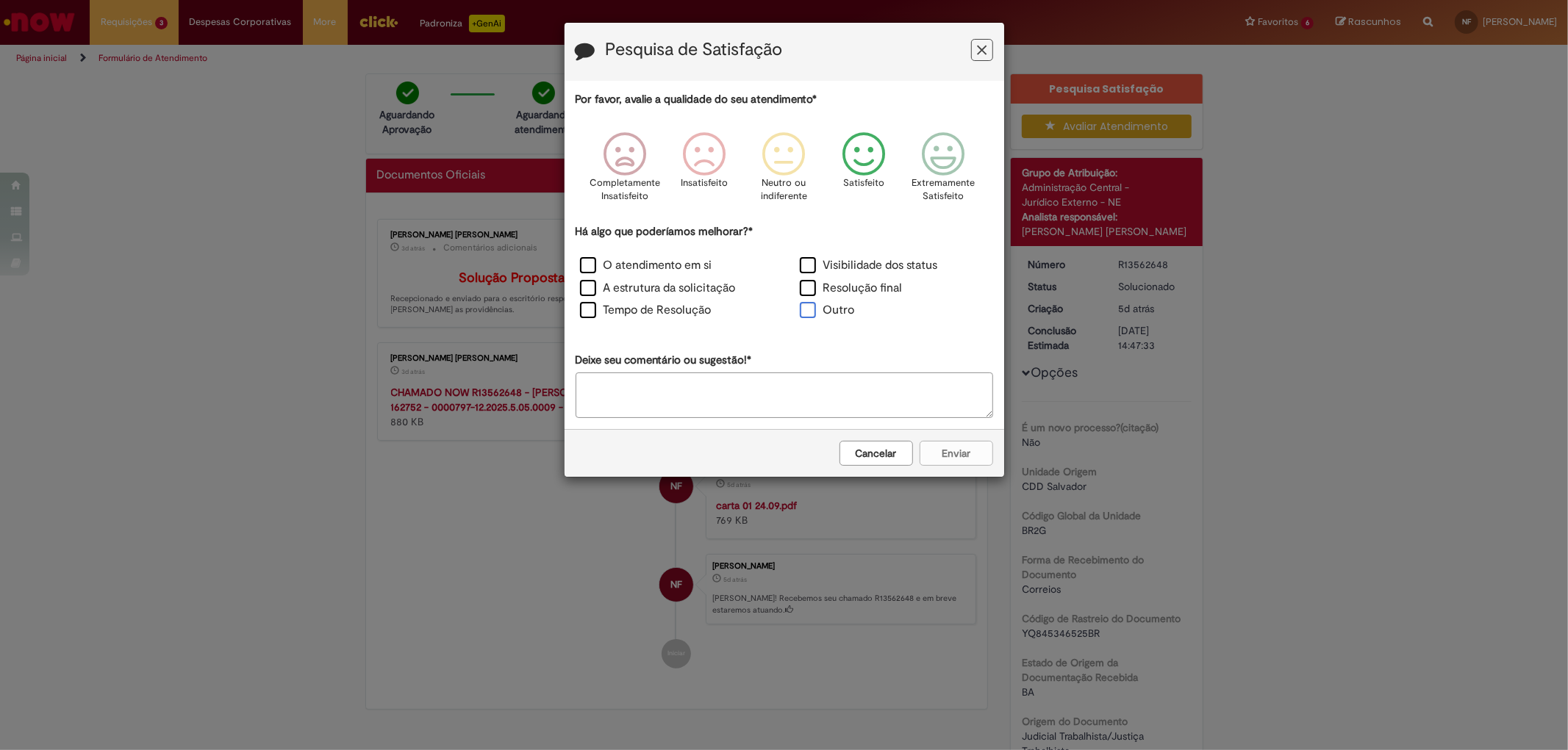
click at [807, 318] on label "Outro" at bounding box center [827, 310] width 55 height 17
click at [807, 369] on div "Por favor, avalie a qualidade do seu atendimento* Completamente Insatisfeito In…" at bounding box center [784, 255] width 418 height 326
click at [804, 385] on textarea "Deixe seu comentário ou sugestão!*" at bounding box center [784, 395] width 418 height 46
type textarea "*"
paste textarea "********"
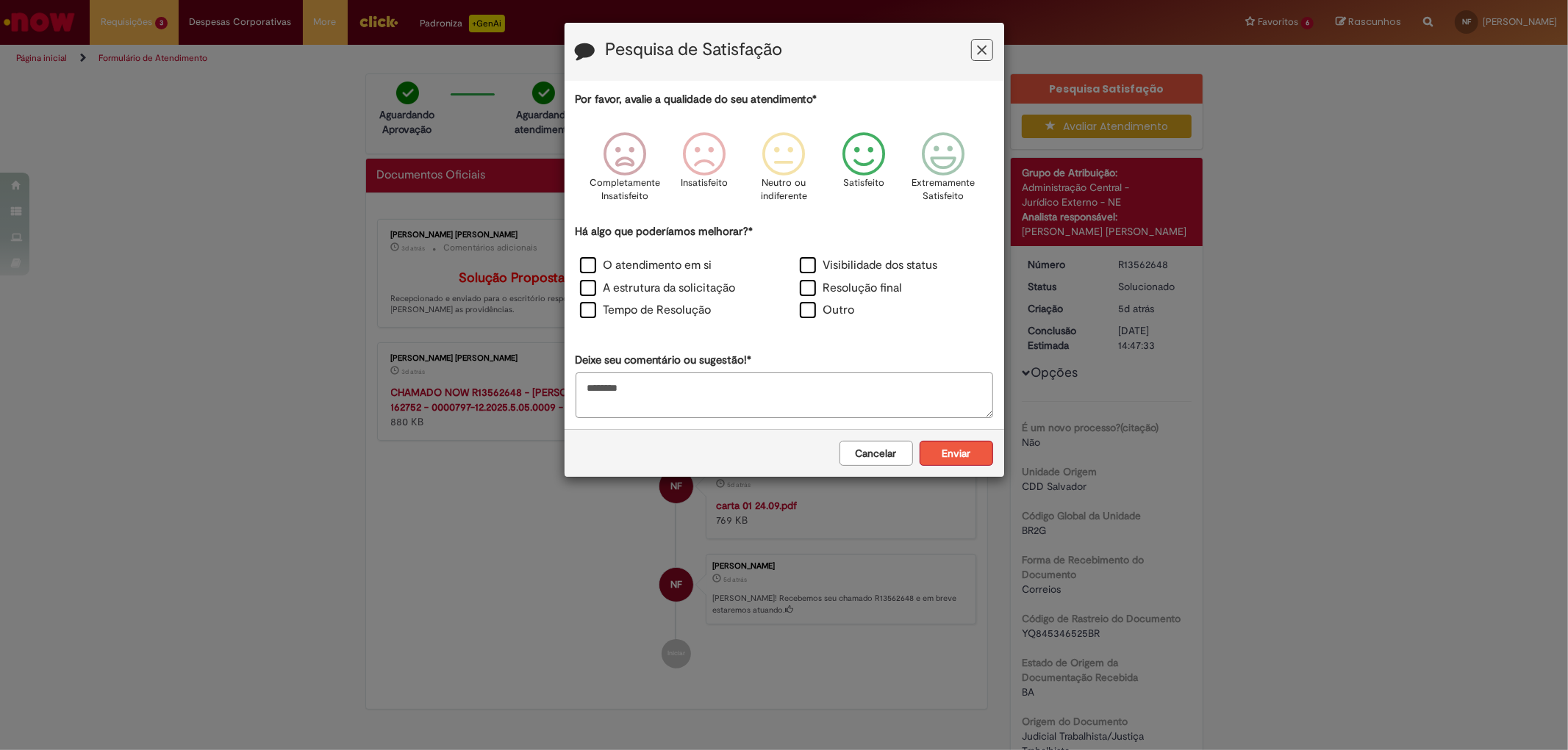
type textarea "********"
click at [974, 458] on button "Enviar" at bounding box center [956, 453] width 74 height 25
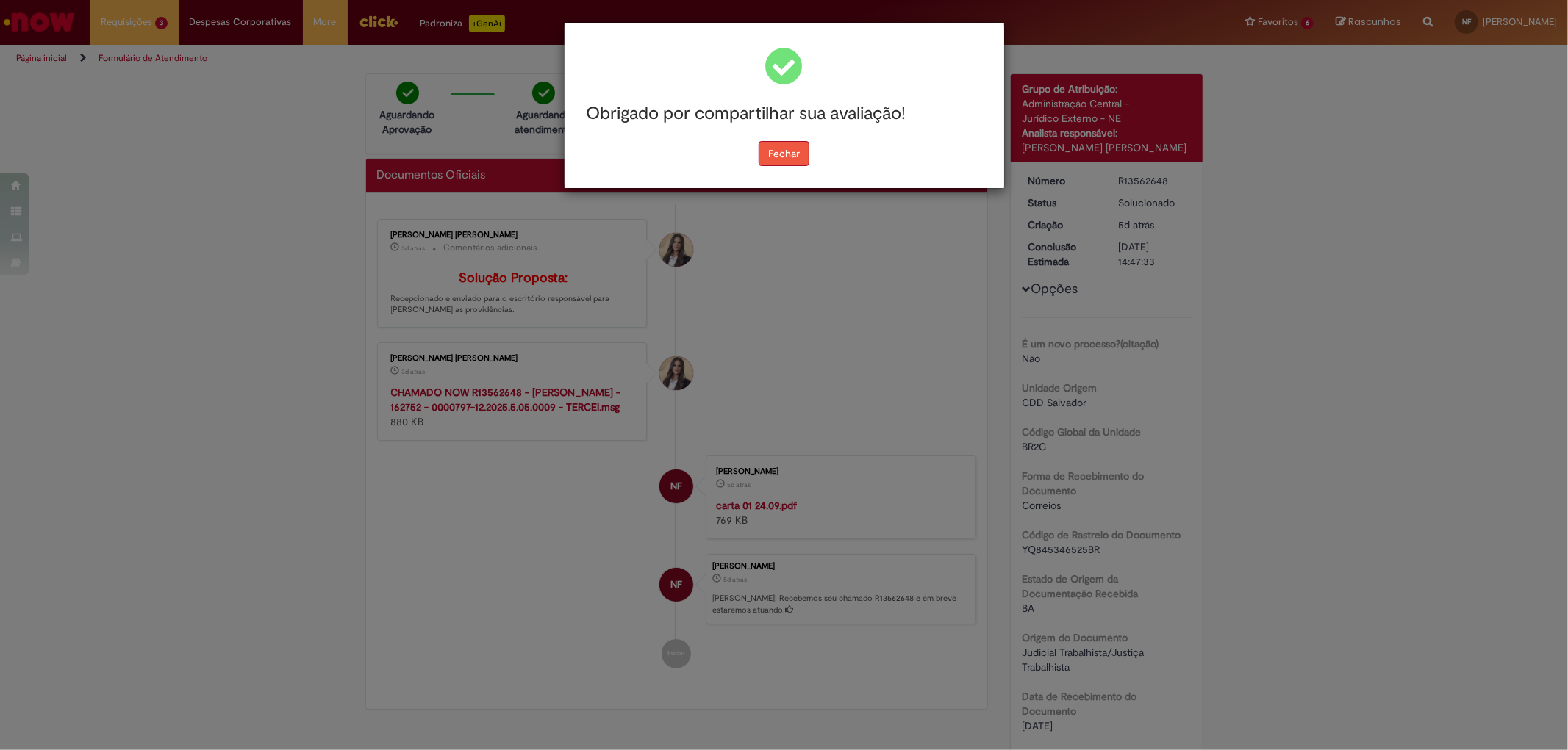
click at [795, 159] on button "Fechar" at bounding box center [784, 153] width 51 height 25
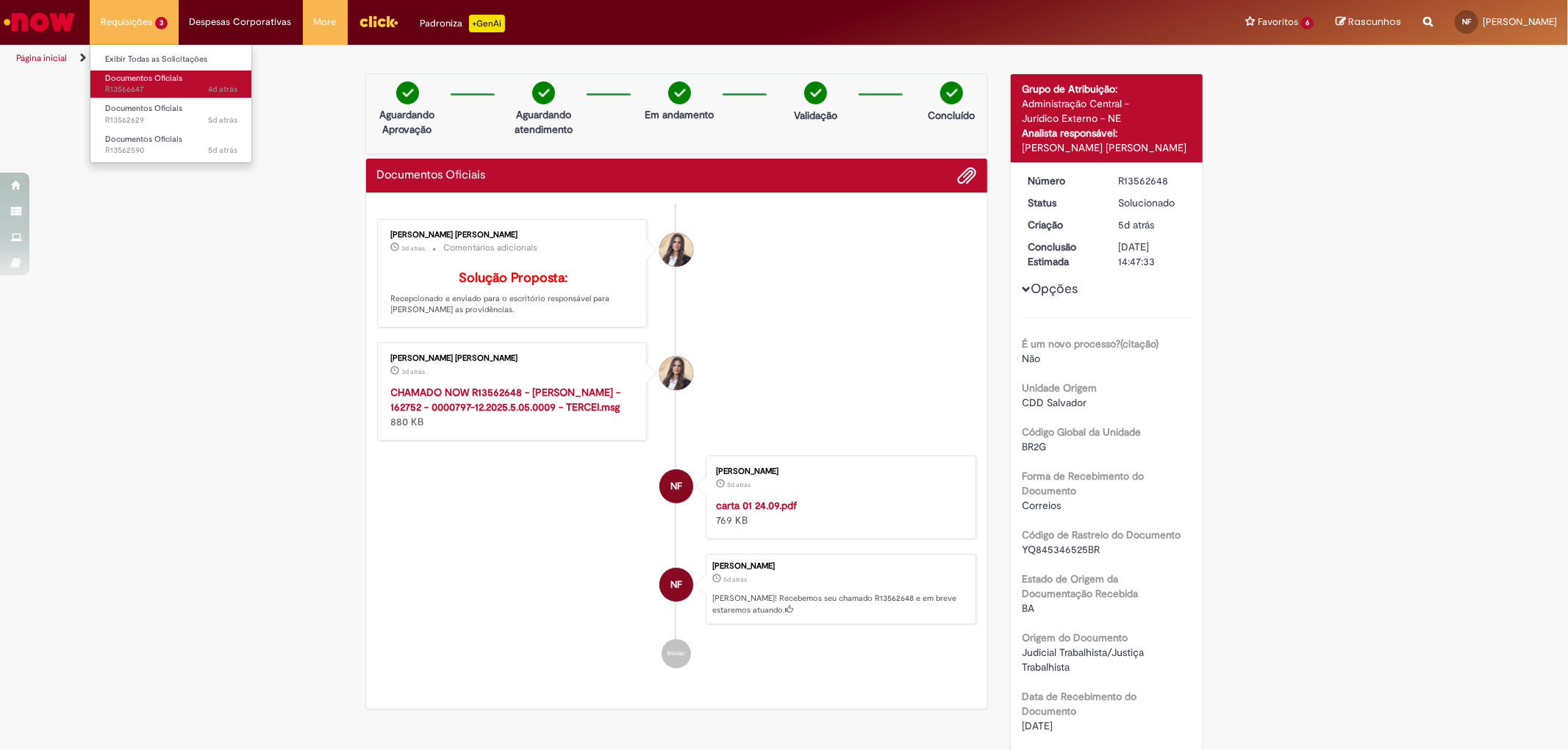
click at [148, 74] on span "Documentos Oficiais" at bounding box center [143, 78] width 77 height 11
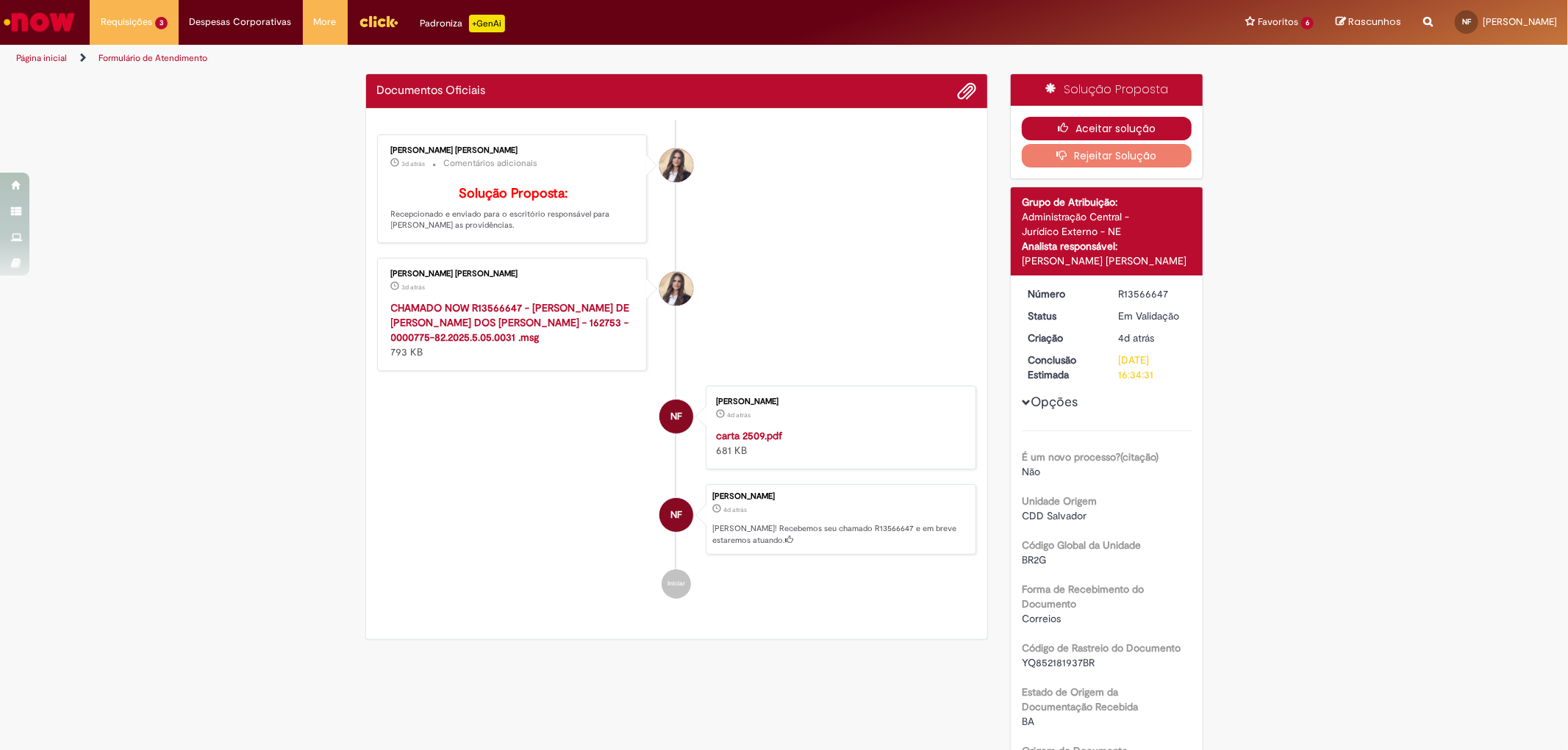
click at [1047, 121] on button "Aceitar solução" at bounding box center [1106, 128] width 170 height 23
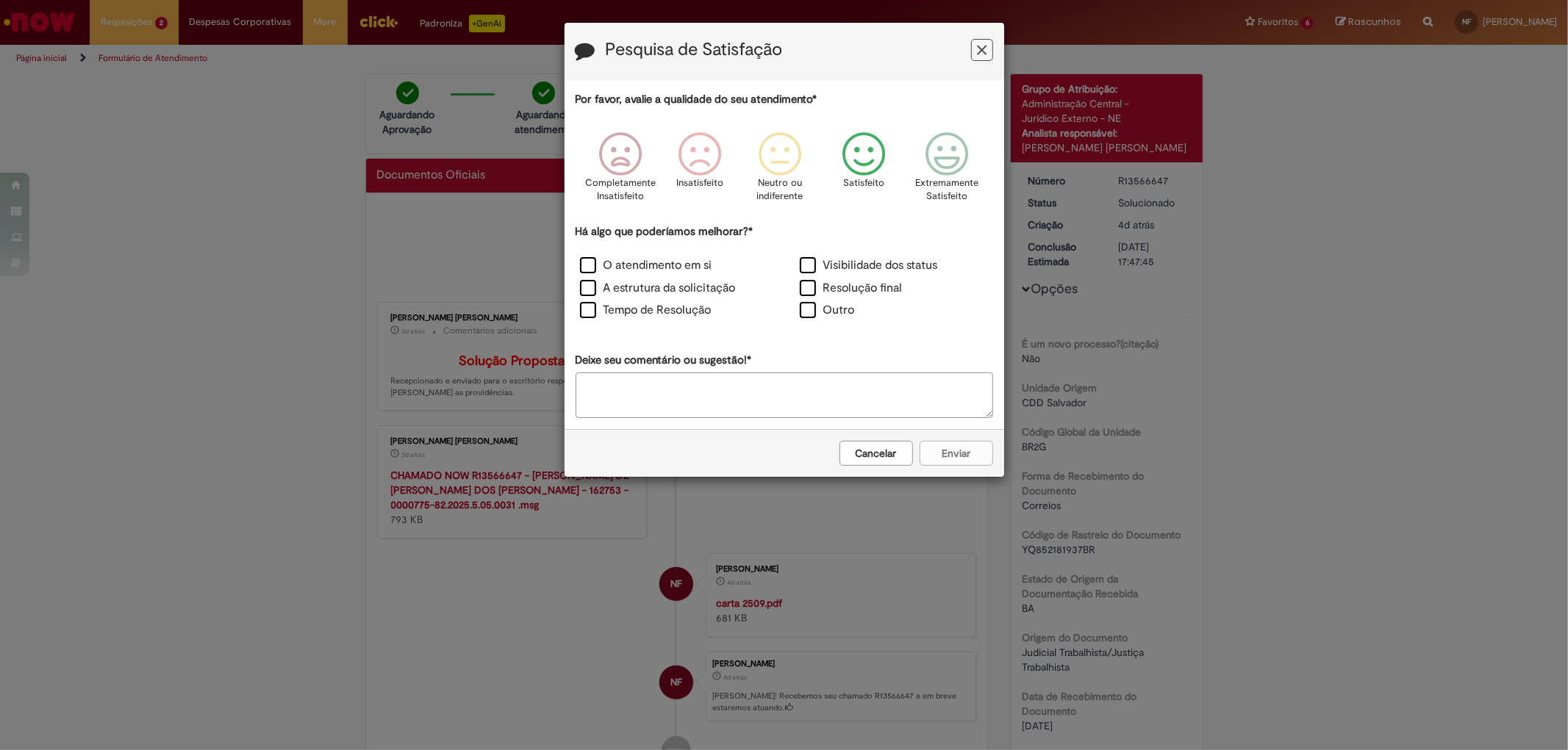
click at [876, 160] on icon "Feedback" at bounding box center [863, 154] width 55 height 44
click at [853, 313] on label "Outro" at bounding box center [827, 310] width 55 height 17
click at [800, 390] on textarea "Deixe seu comentário ou sugestão!*" at bounding box center [784, 395] width 418 height 46
paste textarea "********"
type textarea "********"
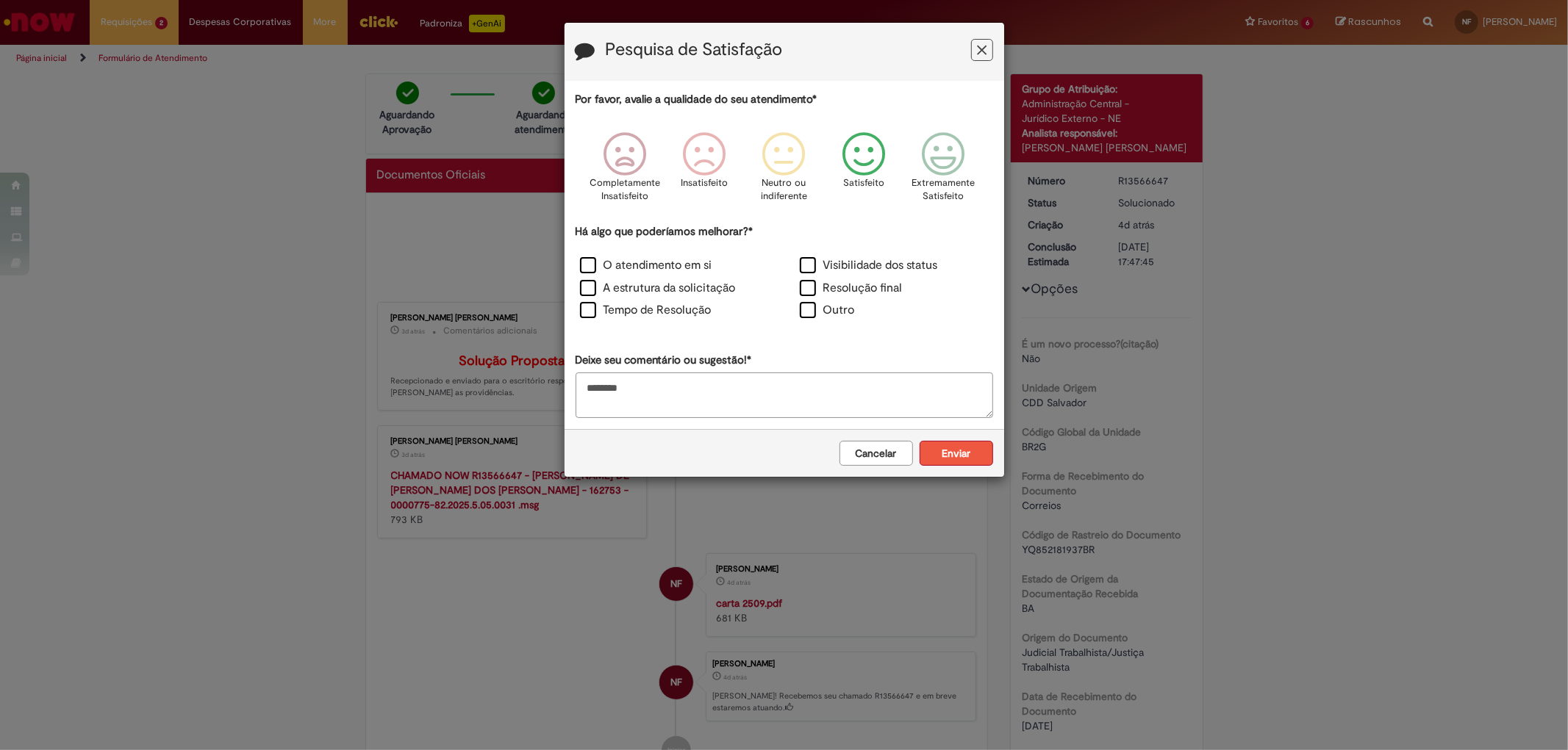
click at [968, 456] on button "Enviar" at bounding box center [956, 453] width 74 height 25
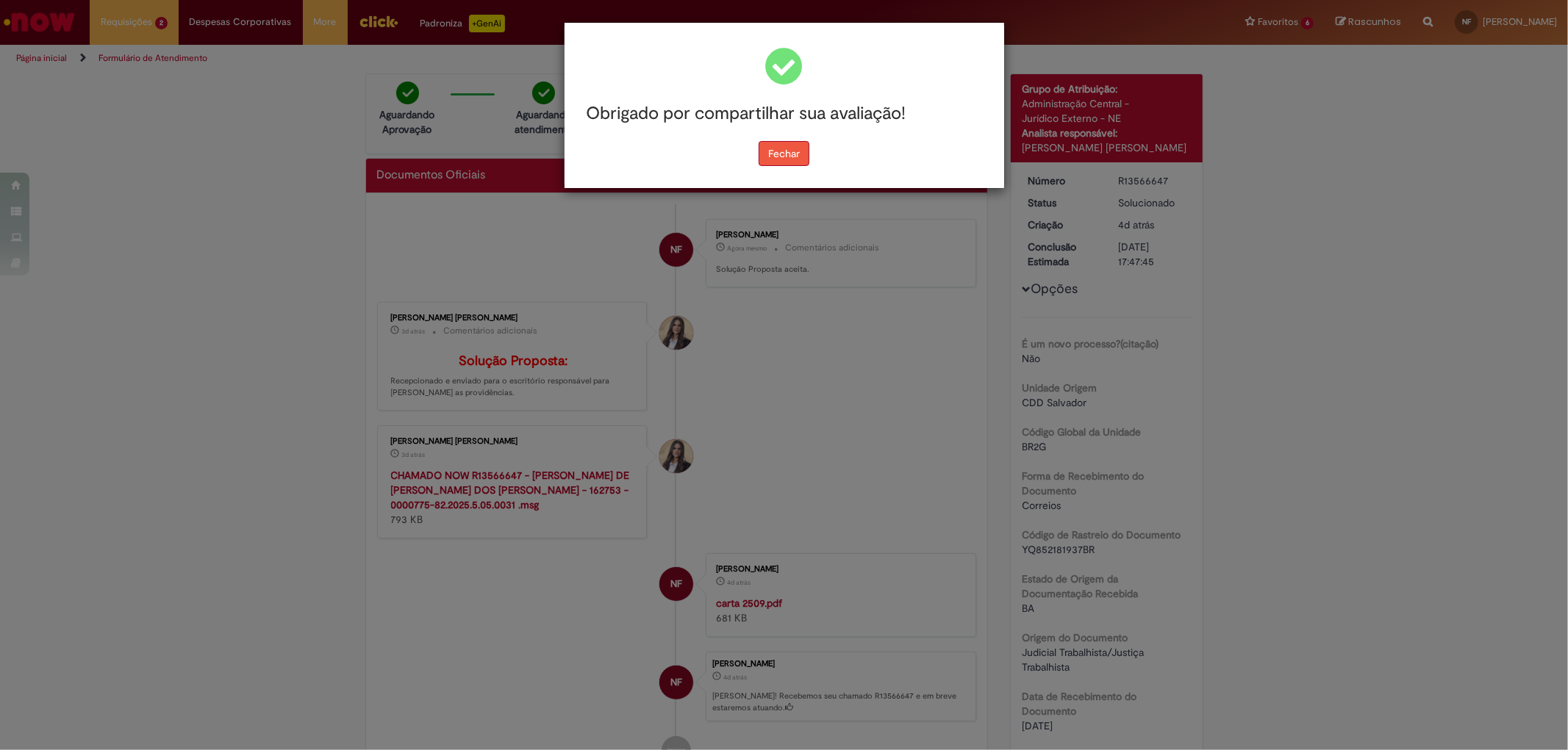
click at [799, 149] on button "Fechar" at bounding box center [784, 153] width 51 height 25
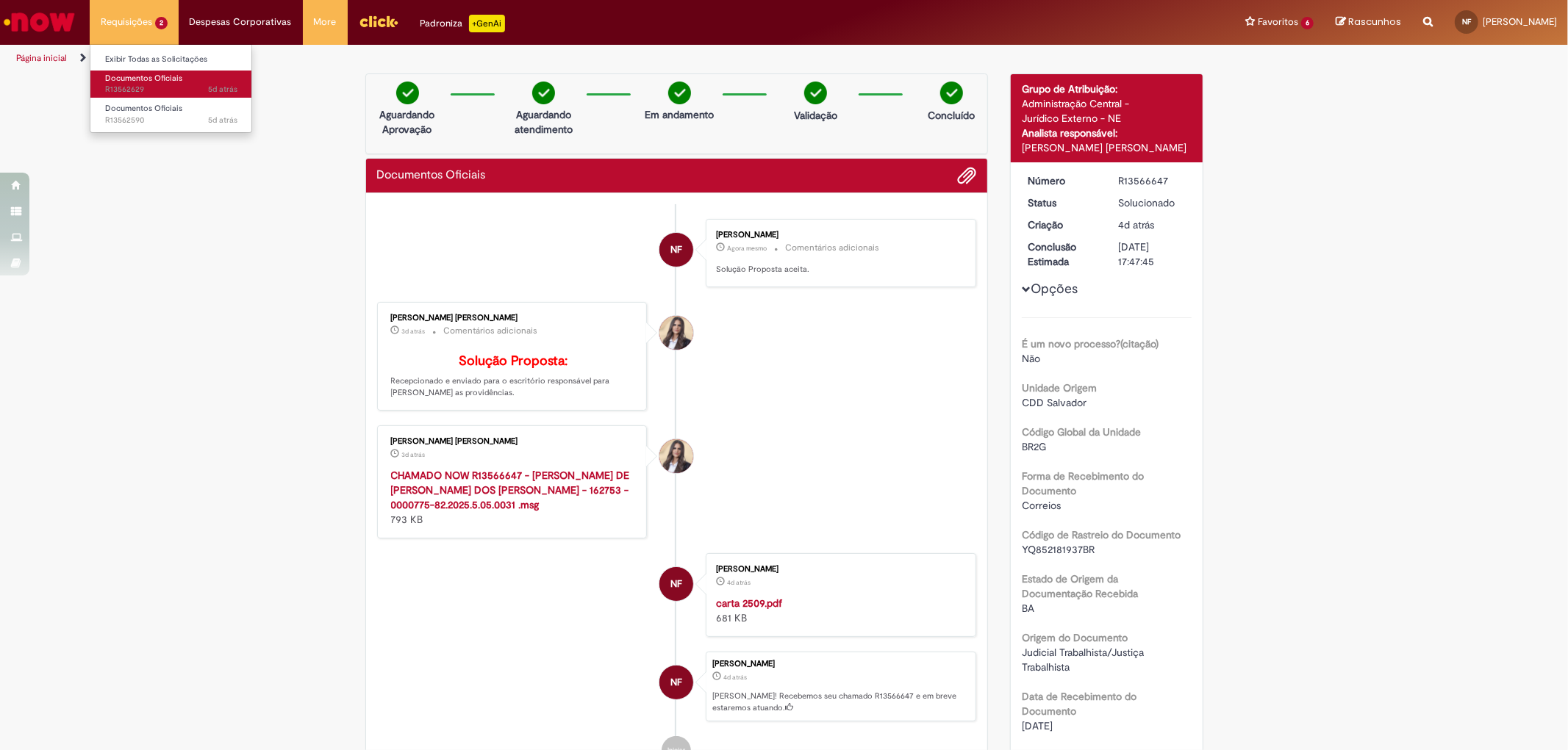
click at [169, 81] on span "Documentos Oficiais" at bounding box center [143, 78] width 77 height 11
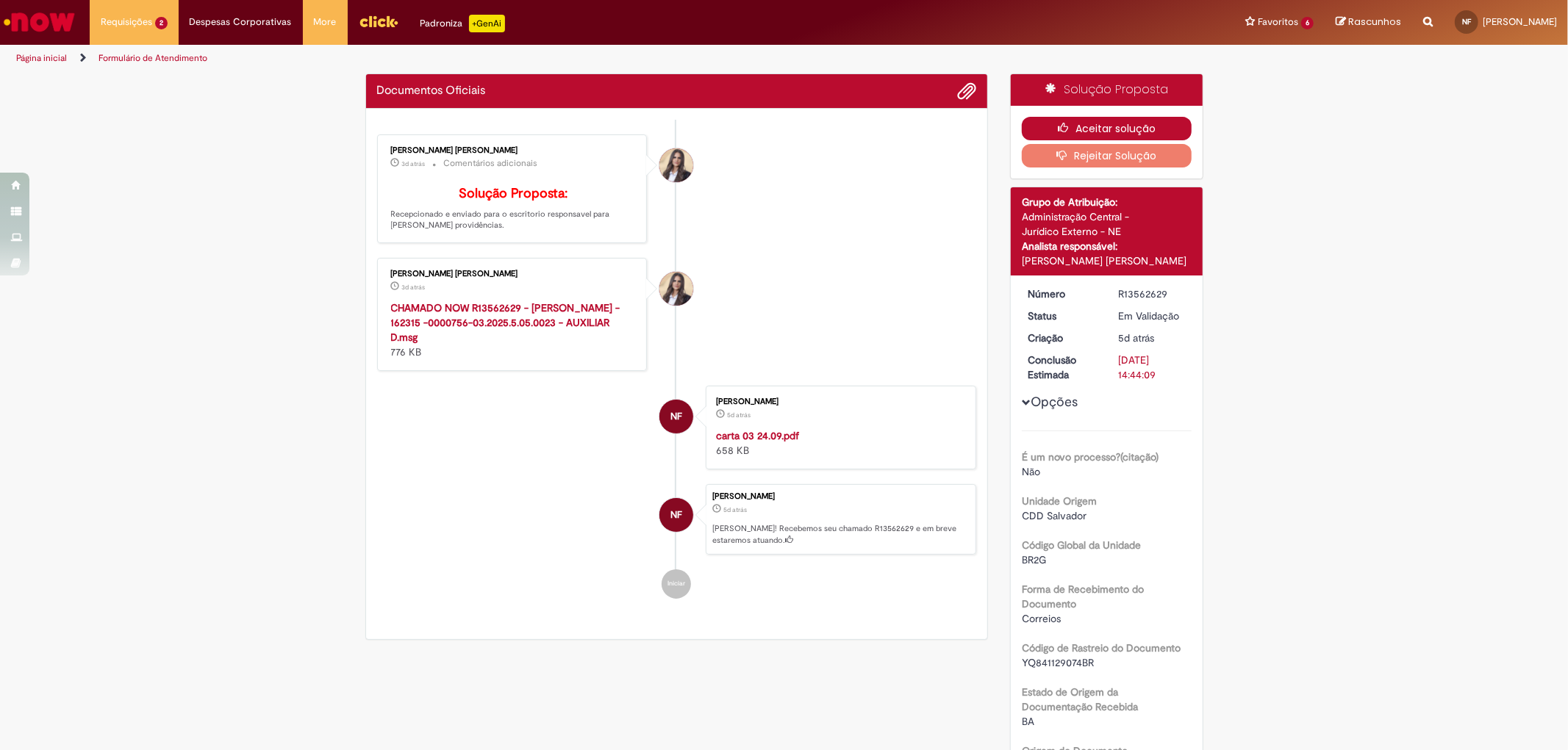
click at [1136, 122] on button "Aceitar solução" at bounding box center [1106, 128] width 170 height 23
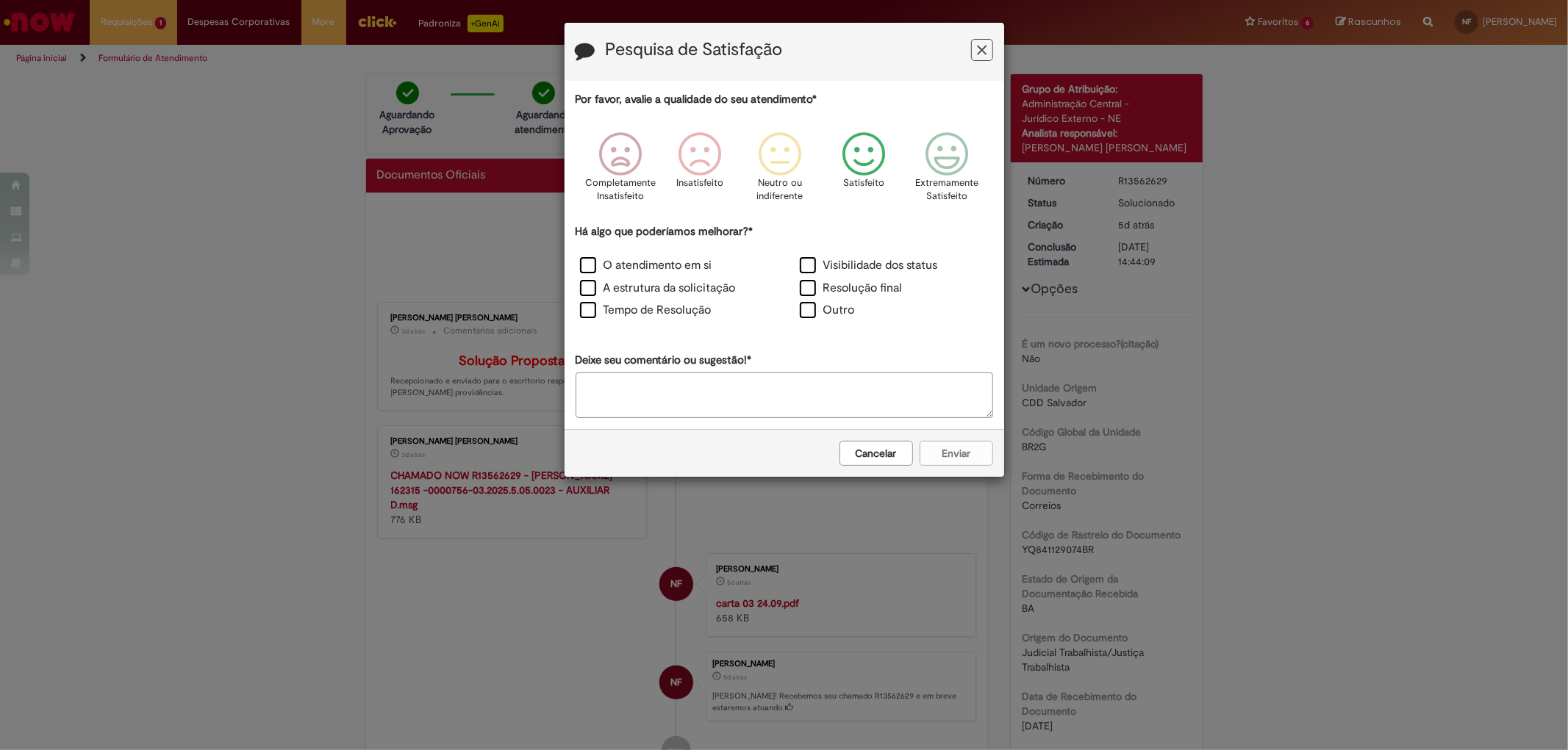
click at [857, 177] on p "Satisfeito" at bounding box center [864, 183] width 41 height 14
click at [831, 311] on label "Outro" at bounding box center [827, 310] width 55 height 17
click at [824, 399] on textarea "Deixe seu comentário ou sugestão!*" at bounding box center [784, 395] width 418 height 46
paste textarea "********"
type textarea "********"
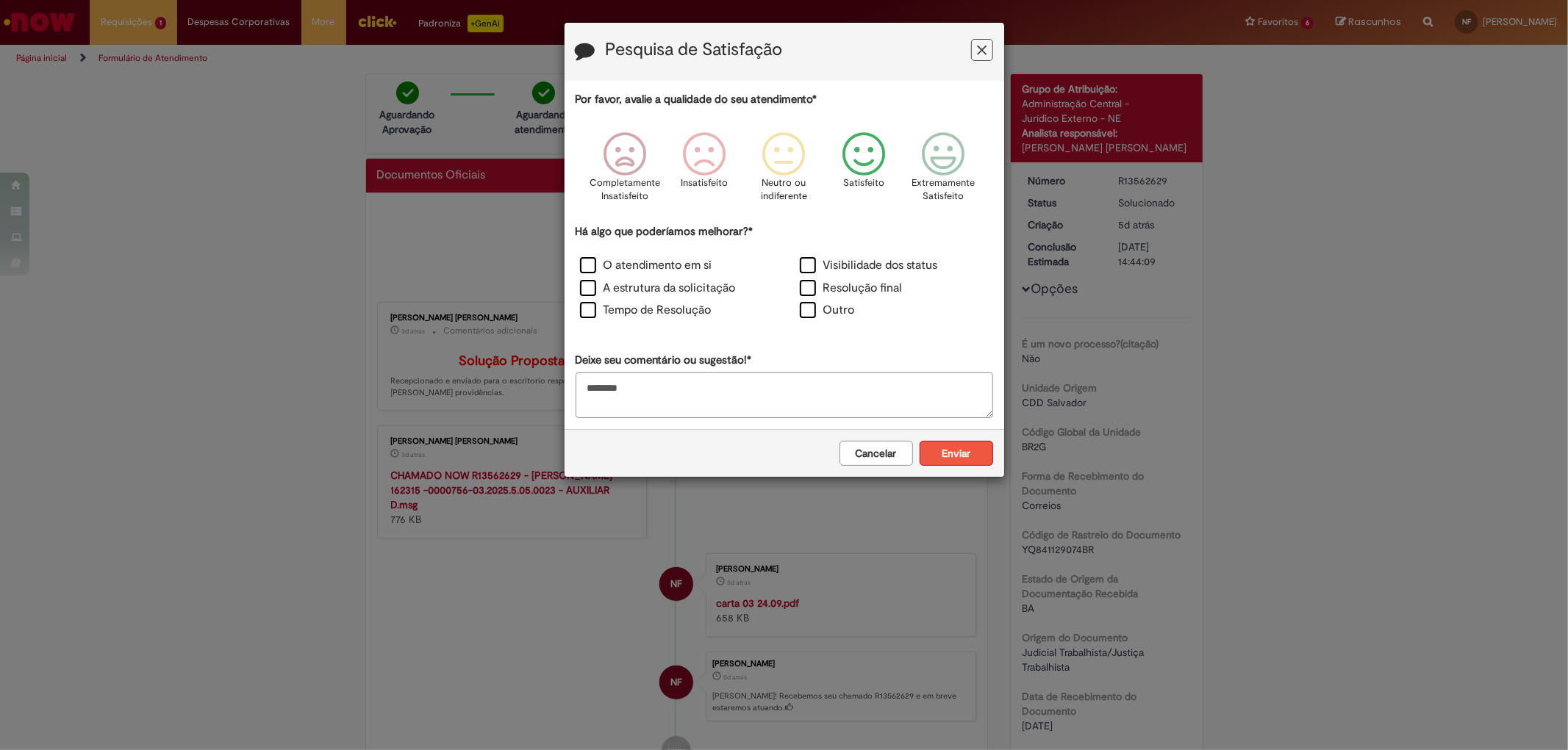
click at [973, 452] on button "Enviar" at bounding box center [956, 453] width 74 height 25
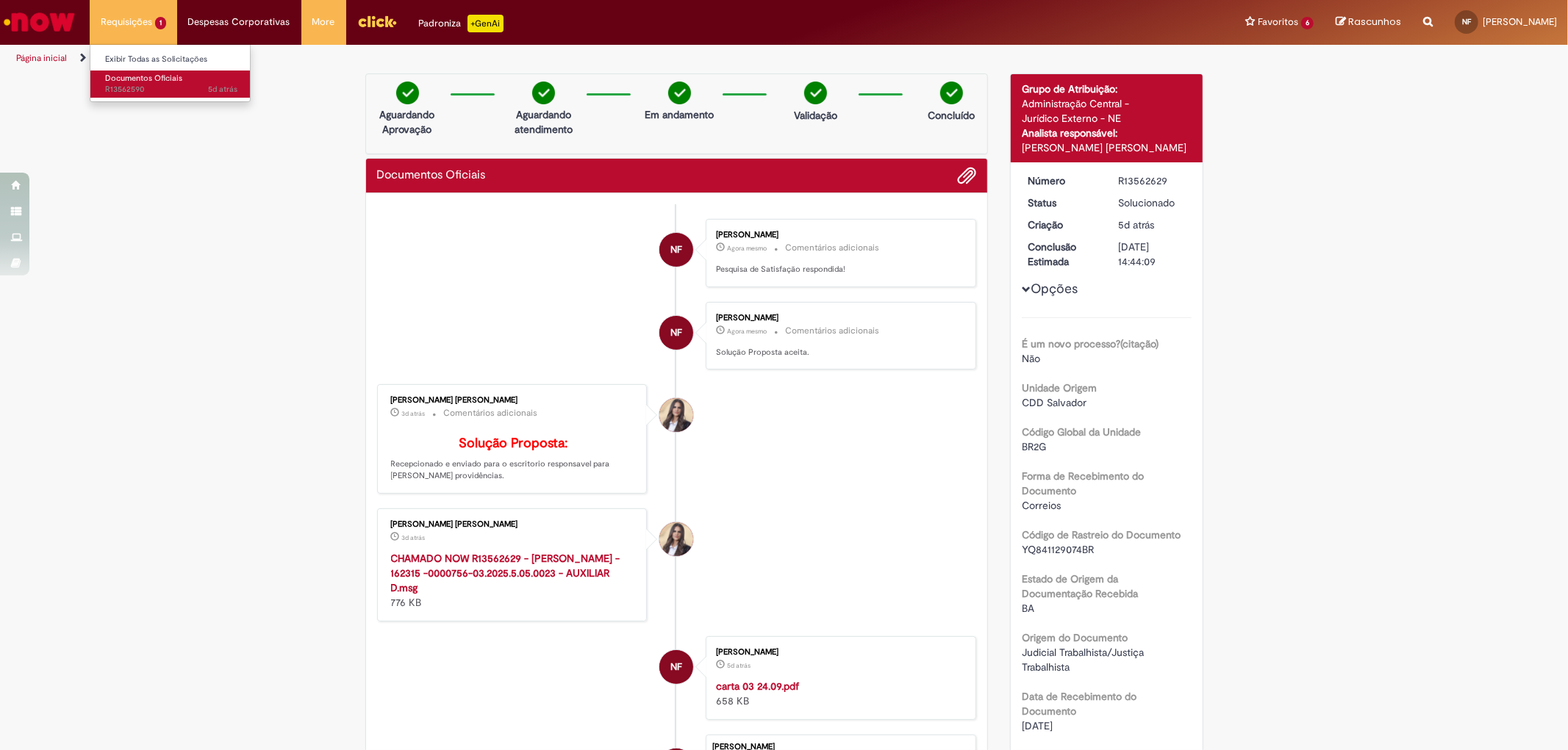
click at [146, 92] on span "5d atrás 5 dias atrás R13562590" at bounding box center [171, 90] width 132 height 12
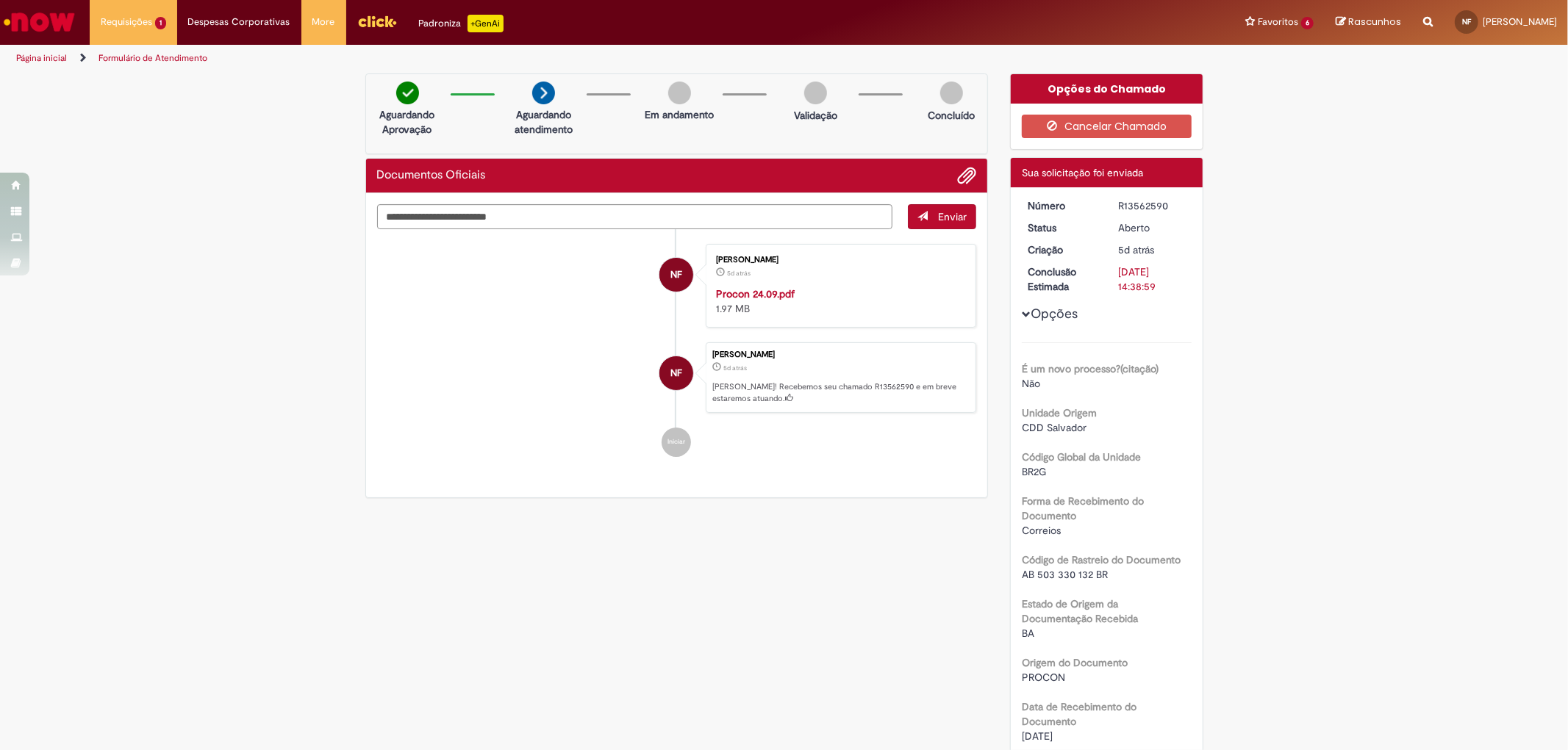
click at [24, 16] on img "Ir para a Homepage" at bounding box center [39, 22] width 76 height 29
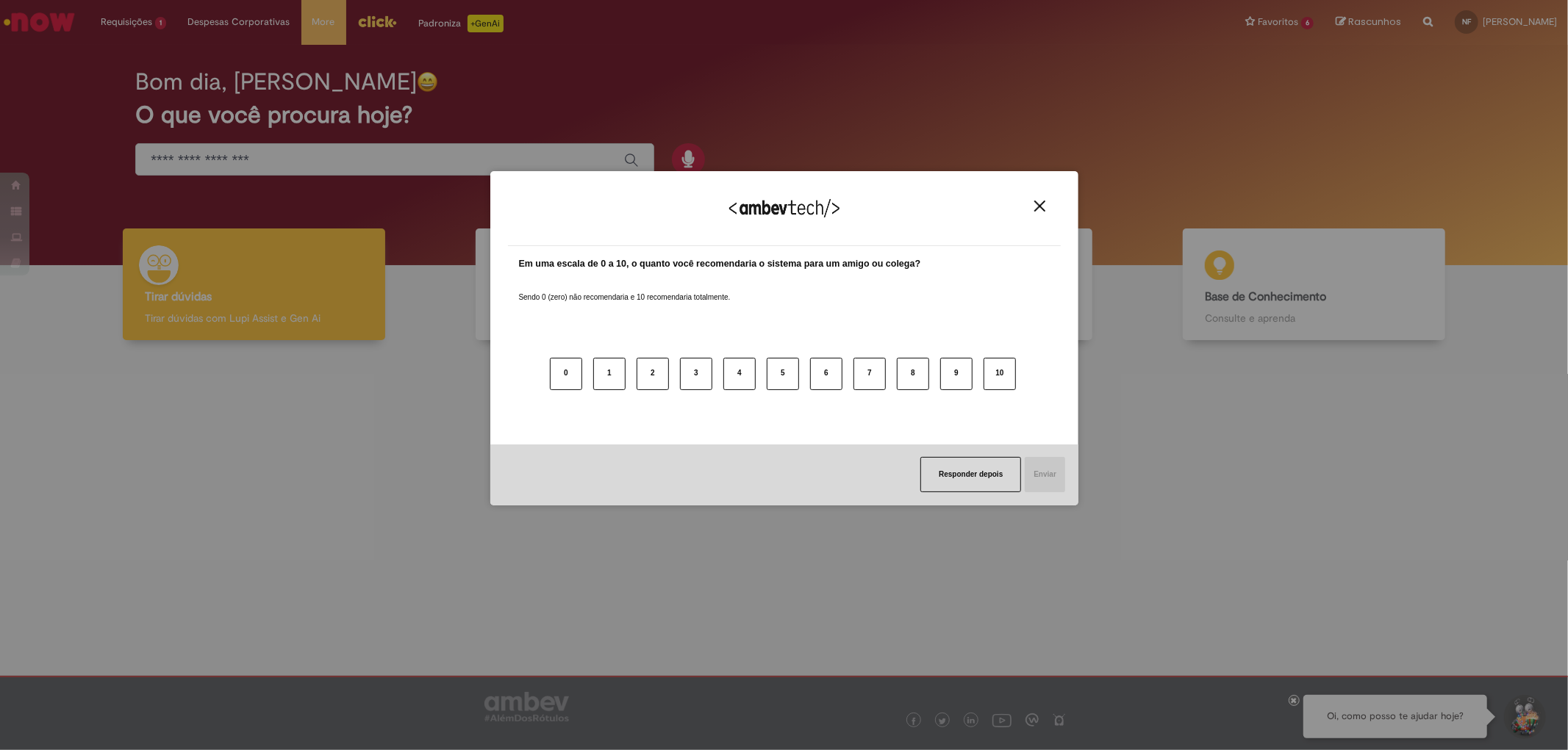
click at [328, 155] on div "Agradecemos seu feedback! Em uma escala de 0 a 10, o quanto você recomendaria o…" at bounding box center [784, 375] width 1568 height 750
click at [1041, 208] on img "Close" at bounding box center [1039, 206] width 11 height 11
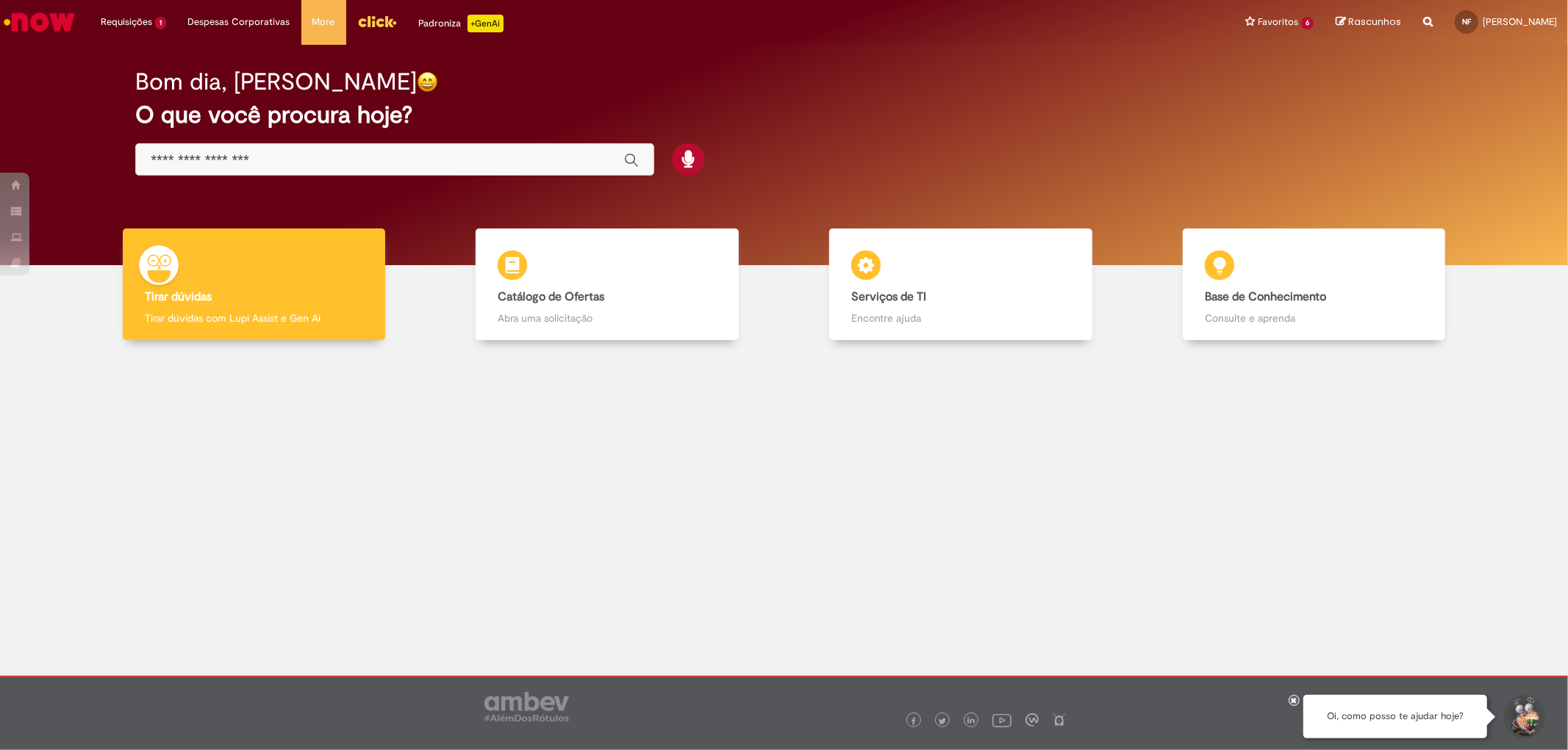
click at [322, 161] on input "Basta digitar aqui" at bounding box center [380, 161] width 459 height 17
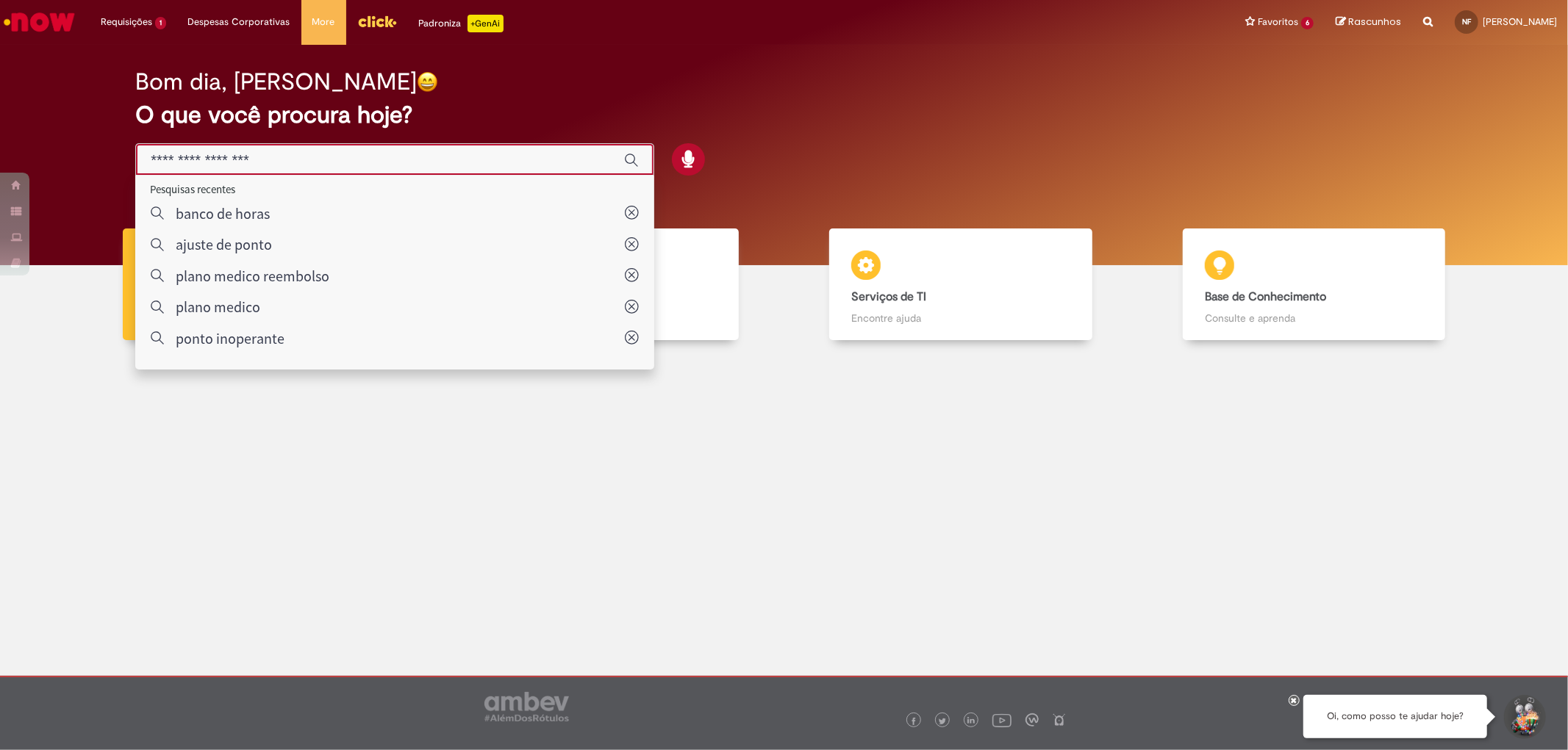
click at [708, 45] on div "Bom dia, [PERSON_NAME] O que você procura hoje?" at bounding box center [784, 155] width 1545 height 221
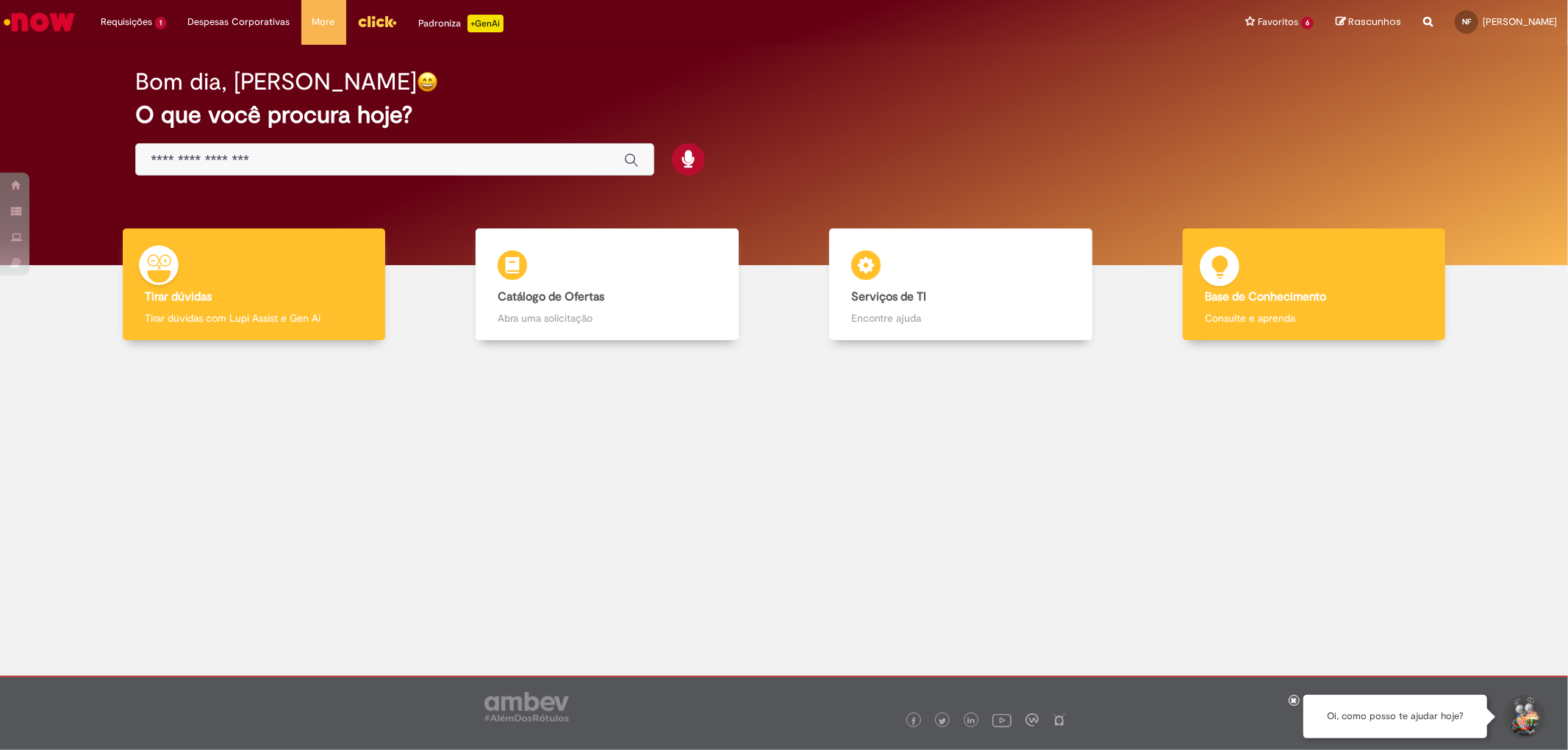
click at [1370, 280] on div "Base de Conhecimento Base de Conhecimento Consulte e aprenda" at bounding box center [1313, 285] width 262 height 113
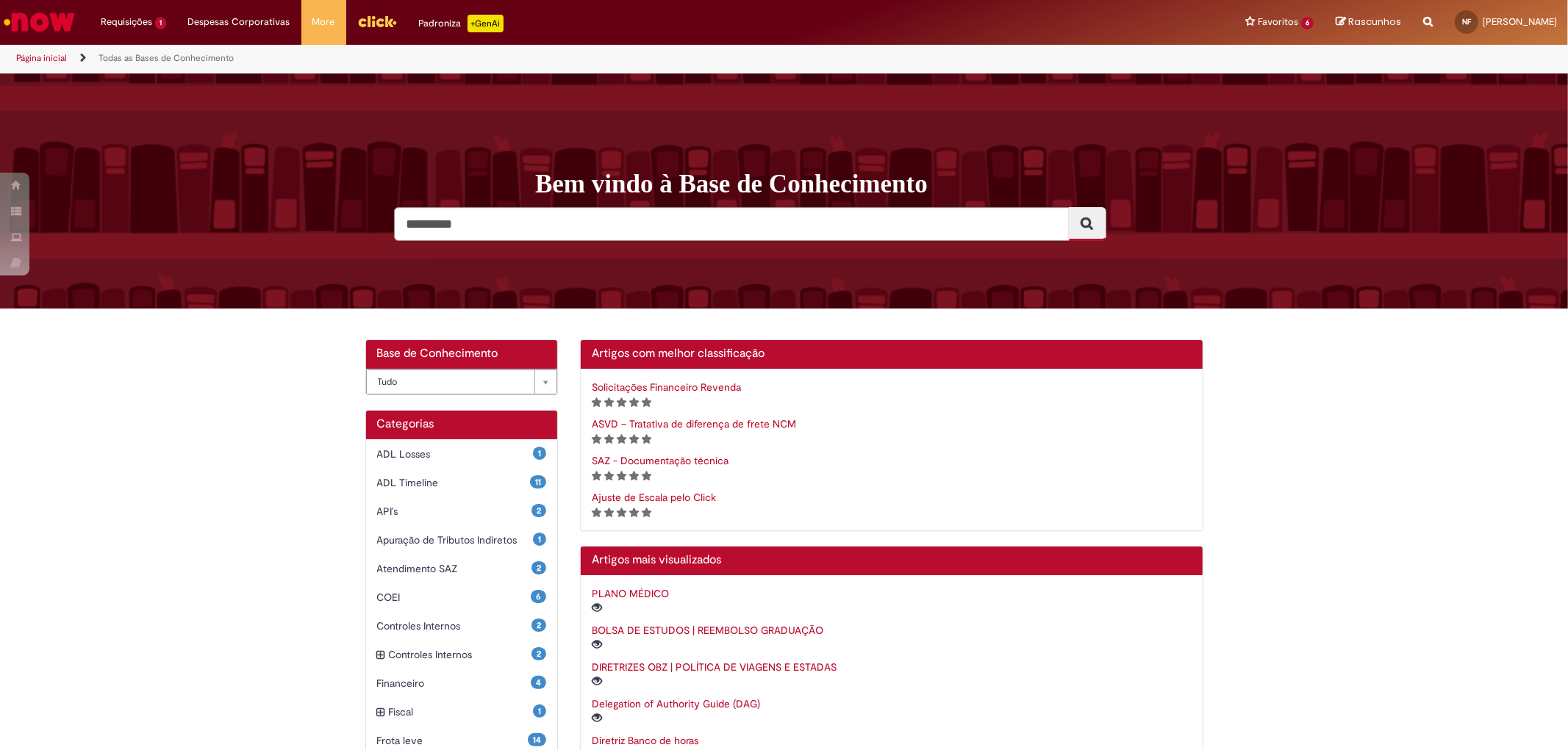
scroll to position [163, 0]
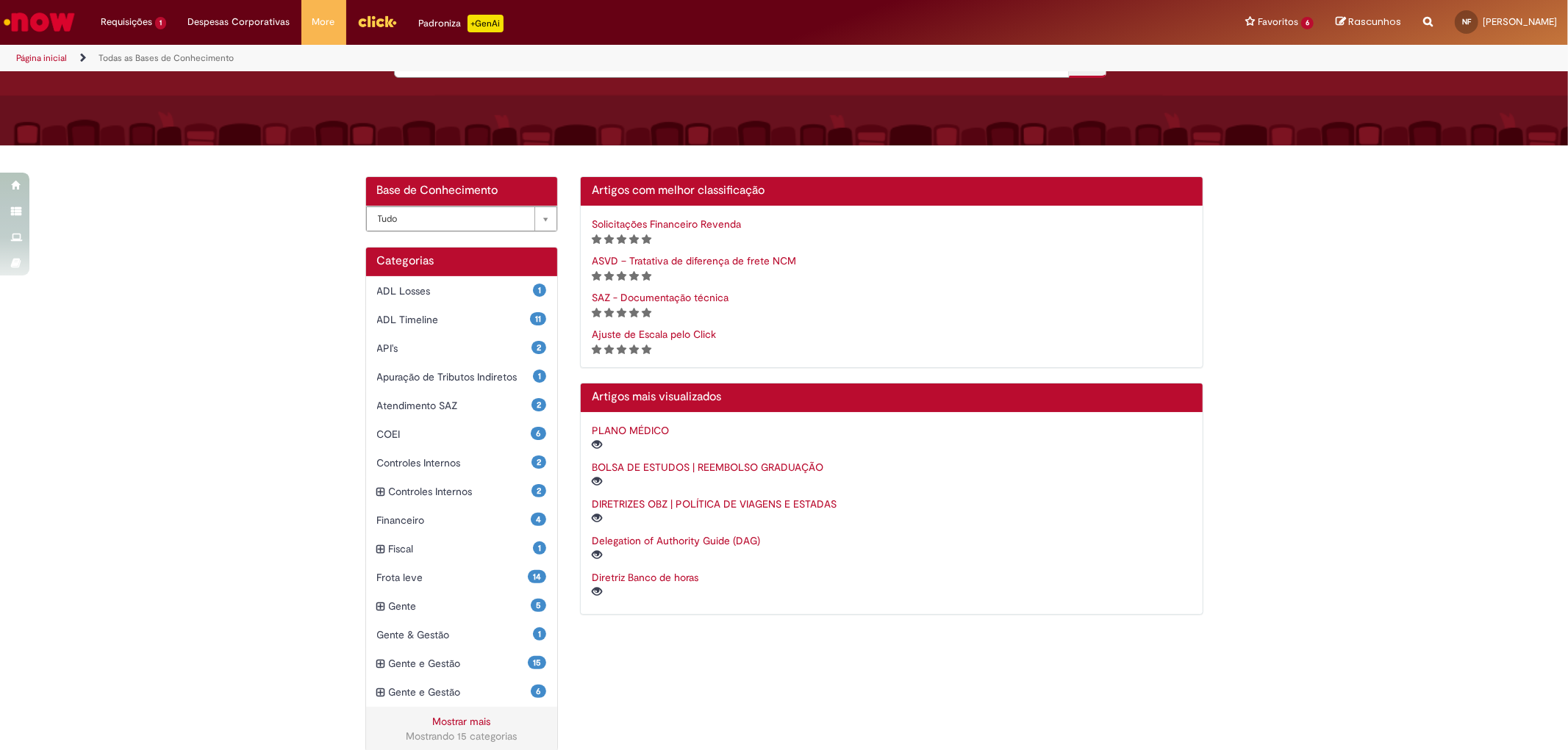
click at [625, 424] on link "PLANO MÉDICO" at bounding box center [630, 431] width 77 height 14
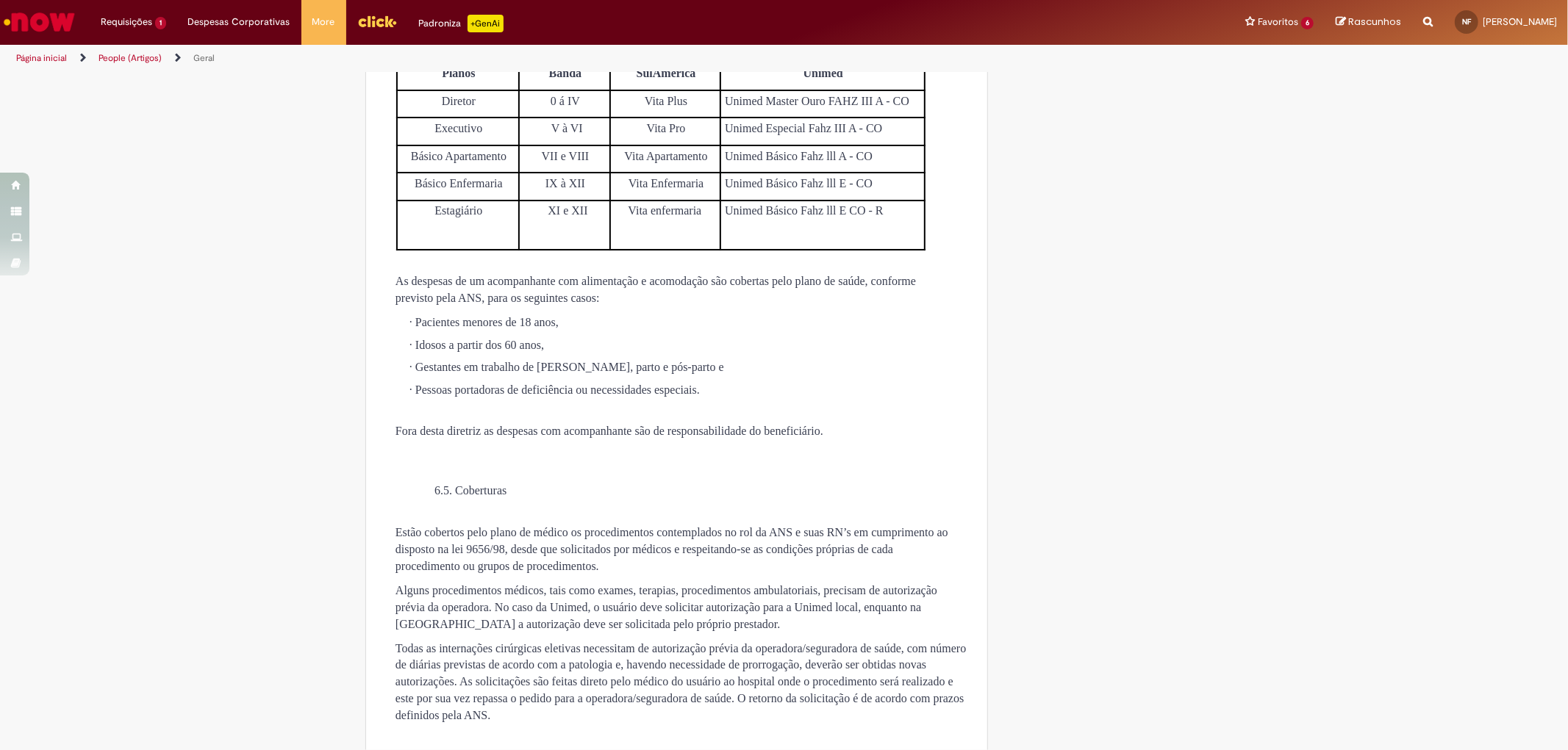
scroll to position [3102, 0]
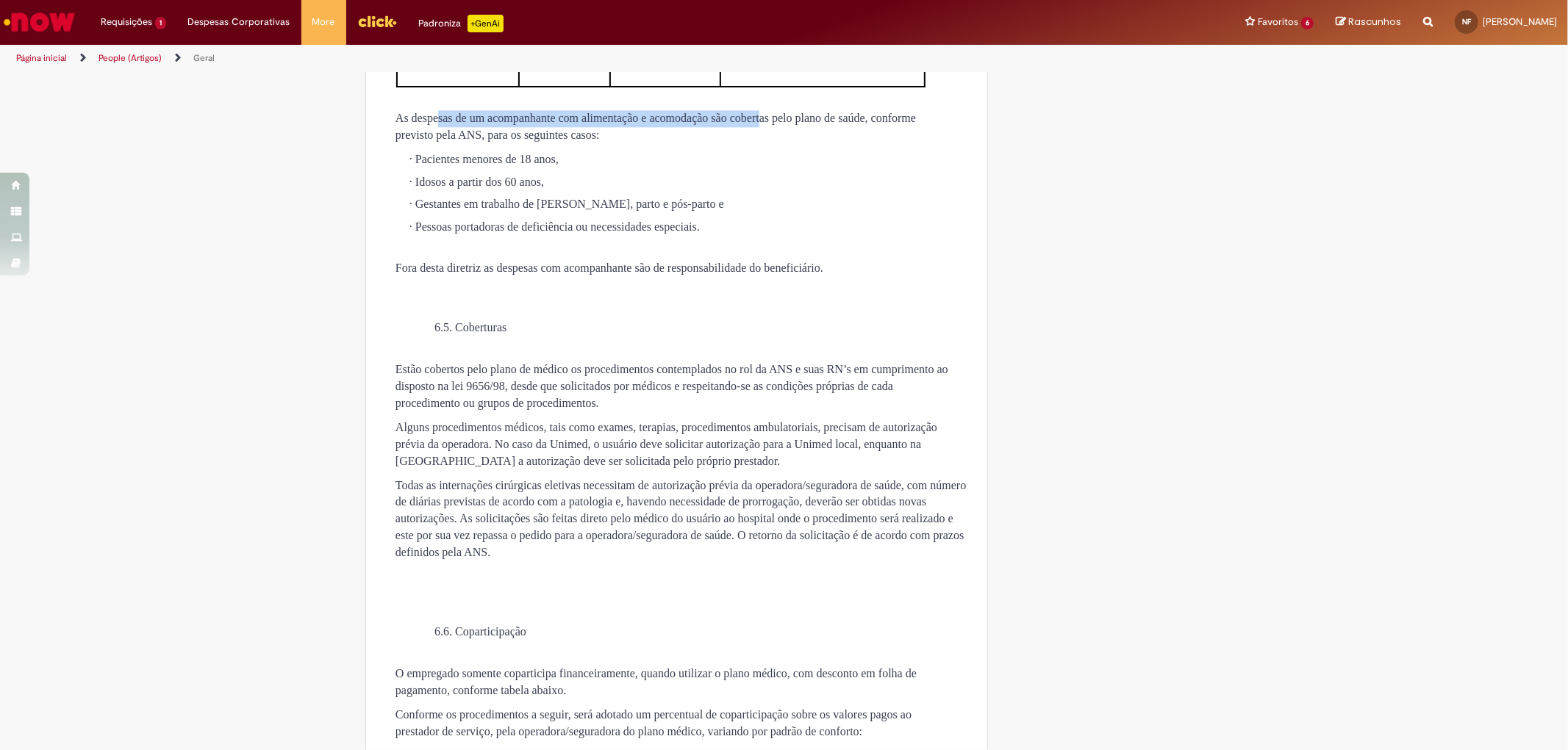
drag, startPoint x: 451, startPoint y: 407, endPoint x: 847, endPoint y: 400, distance: 396.1
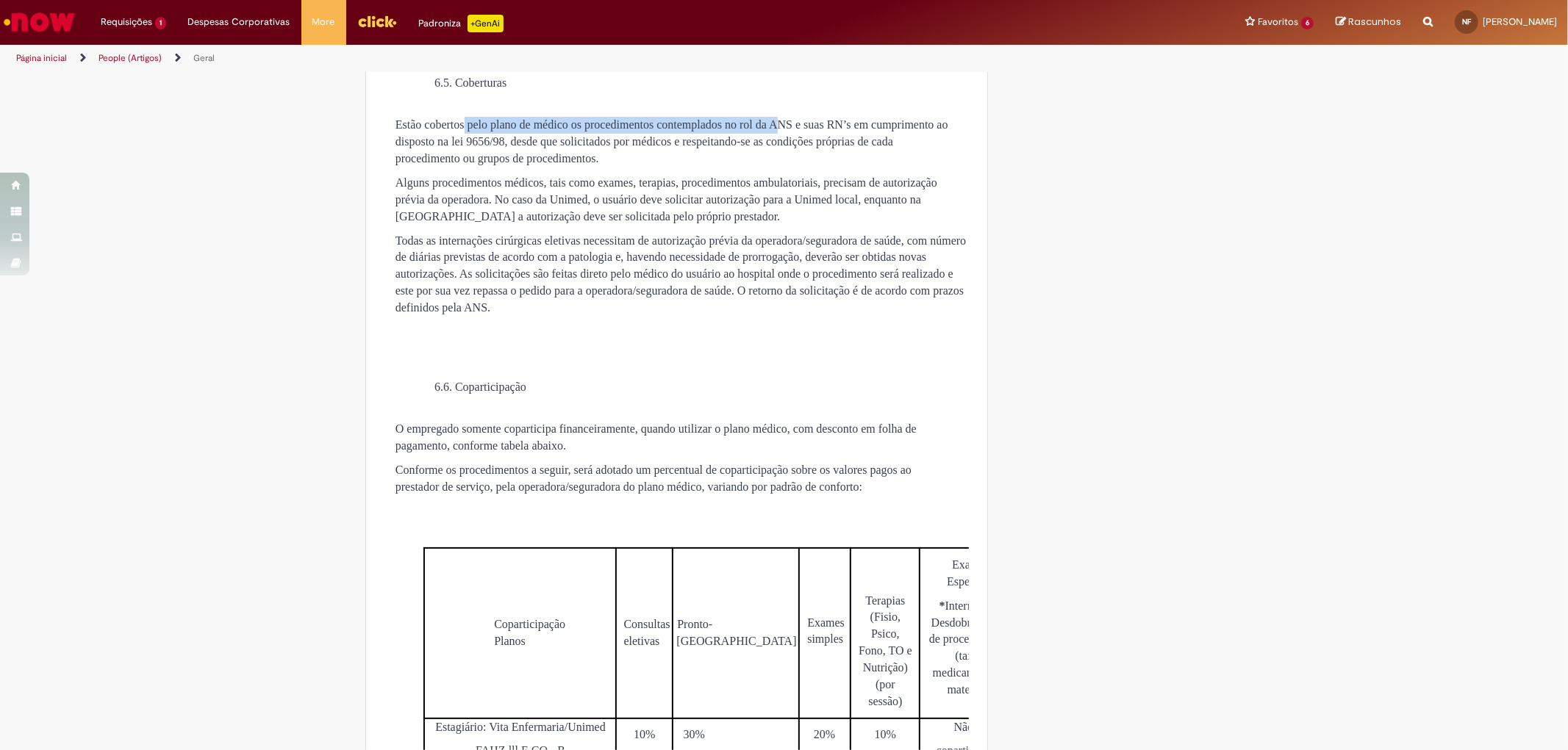
drag, startPoint x: 474, startPoint y: 421, endPoint x: 869, endPoint y: 426, distance: 395.0
click at [869, 167] on p "Estão cobertos pelo plano de médico os procedimentos contemplados no rol da ANS…" at bounding box center [677, 143] width 563 height 51
drag, startPoint x: 876, startPoint y: 429, endPoint x: 586, endPoint y: 452, distance: 290.9
click at [586, 164] on span "Estão cobertos pelo plano de médico os procedimentos contemplados no rol da ANS…" at bounding box center [672, 142] width 553 height 47
drag, startPoint x: 436, startPoint y: 503, endPoint x: 446, endPoint y: 531, distance: 29.7
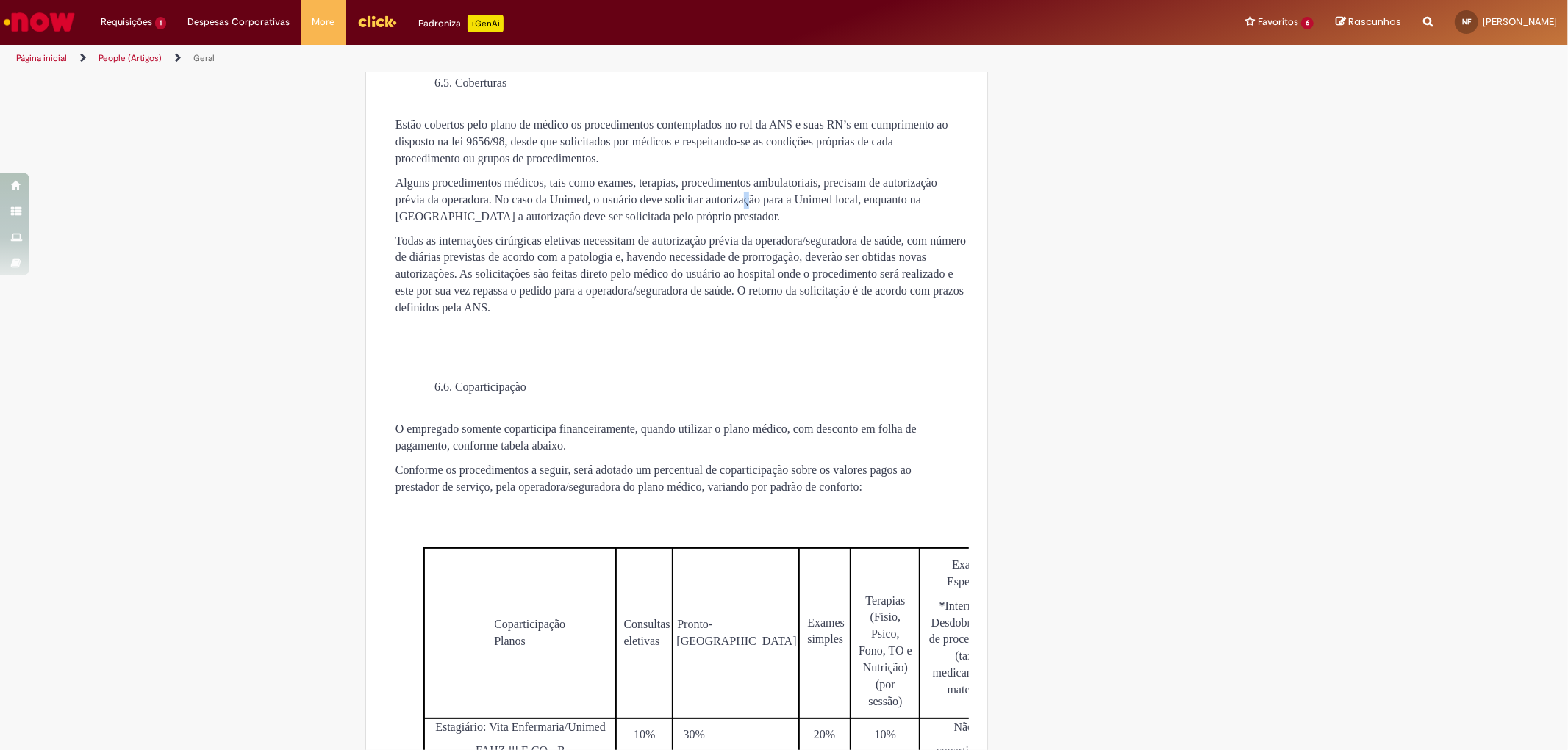
click at [446, 223] on span "Alguns procedimentos médicos, tais como exames, terapias, procedimentos ambulat…" at bounding box center [666, 200] width 541 height 47
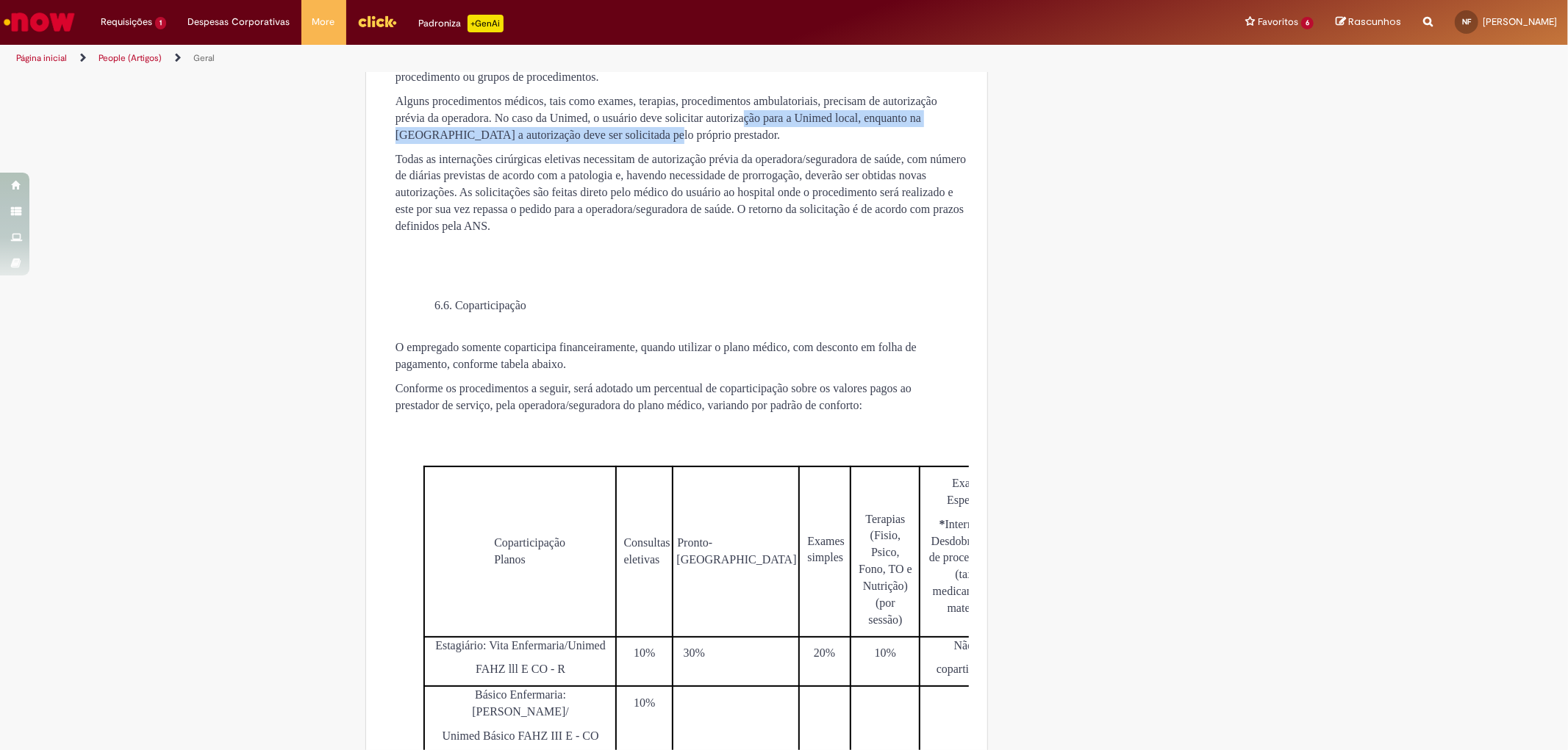
scroll to position [3021, 0]
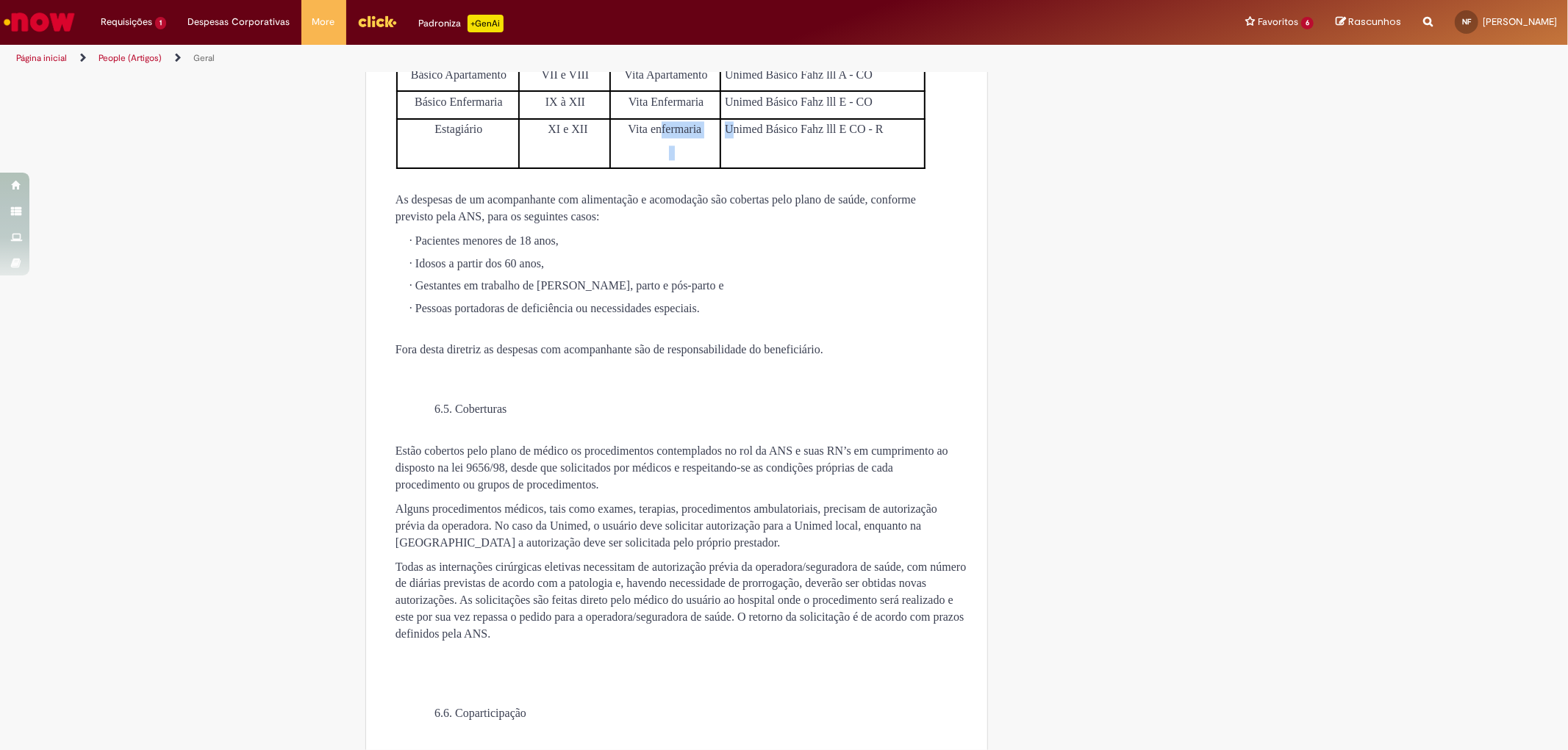
drag, startPoint x: 664, startPoint y: 415, endPoint x: 731, endPoint y: 415, distance: 67.0
click at [731, 168] on tr "Estagiário XI e XII Vita enfermaria Unimed Básico Fahz lll E CO - R" at bounding box center [661, 144] width 527 height 50
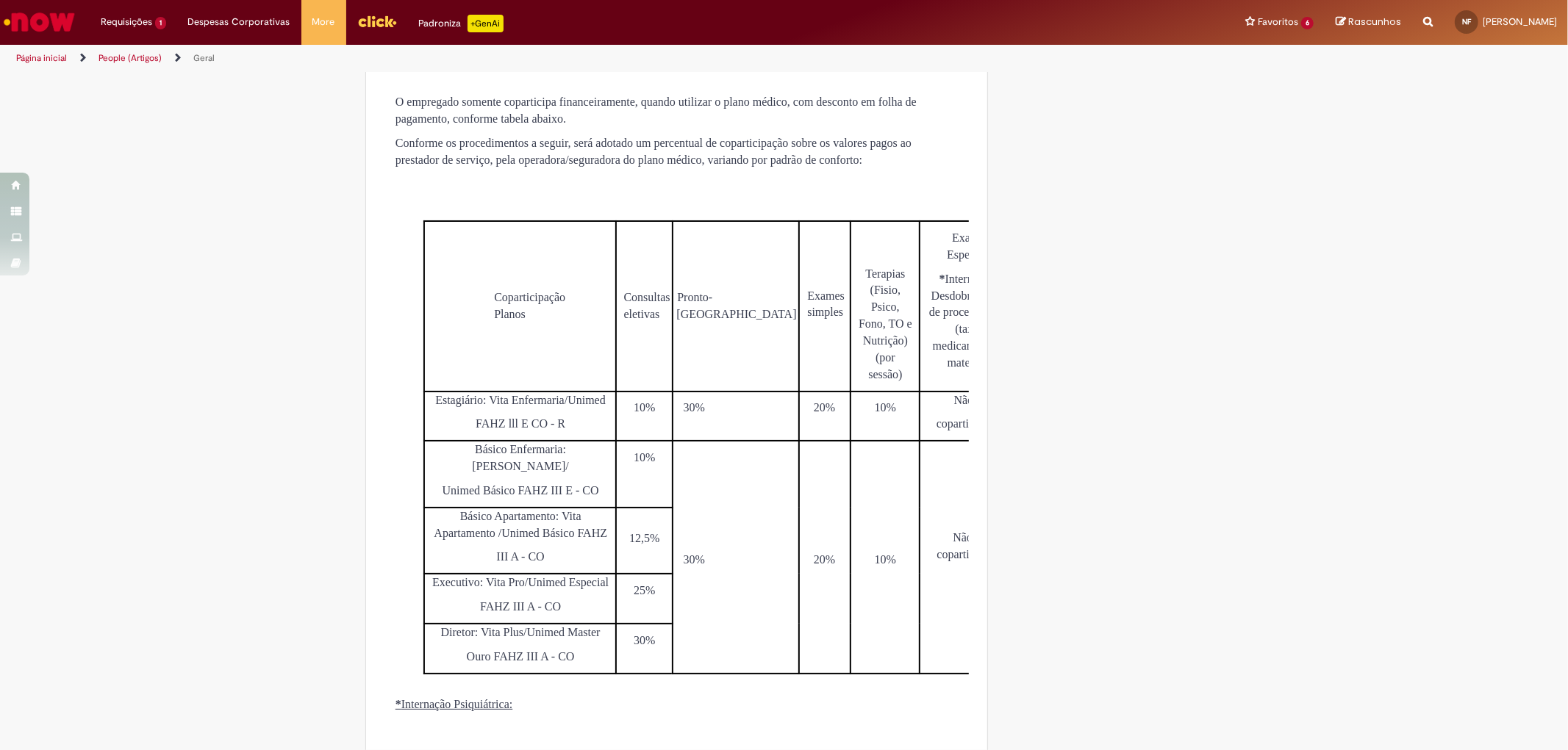
scroll to position [4082, 0]
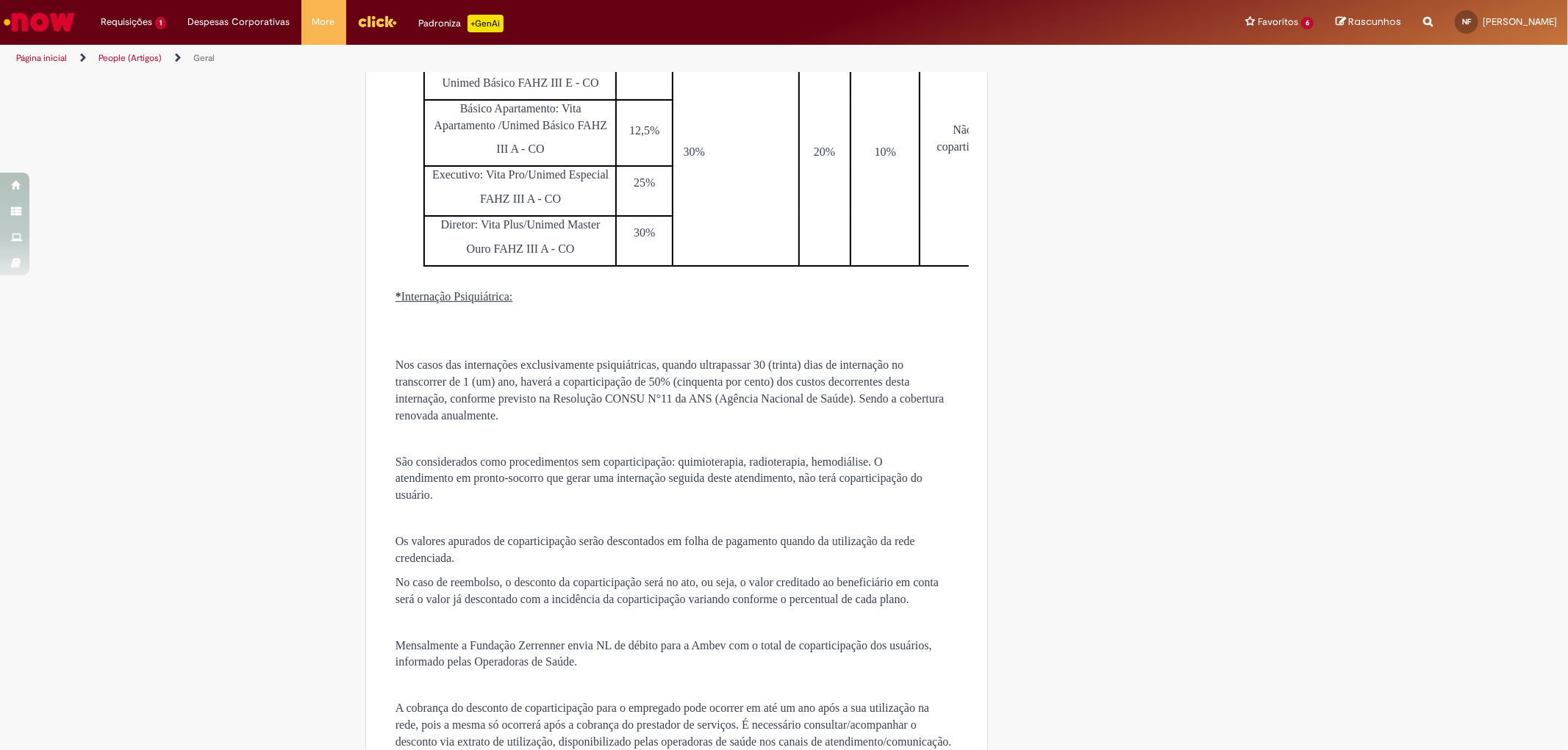
drag, startPoint x: 755, startPoint y: 363, endPoint x: 728, endPoint y: 354, distance: 28.5
click at [728, 34] on tr "Estagiário: Vita Enfermaria/Unimed FAHZ lll E CO - R 10% 30% 20% 10% Não há cop…" at bounding box center [722, 8] width 597 height 50
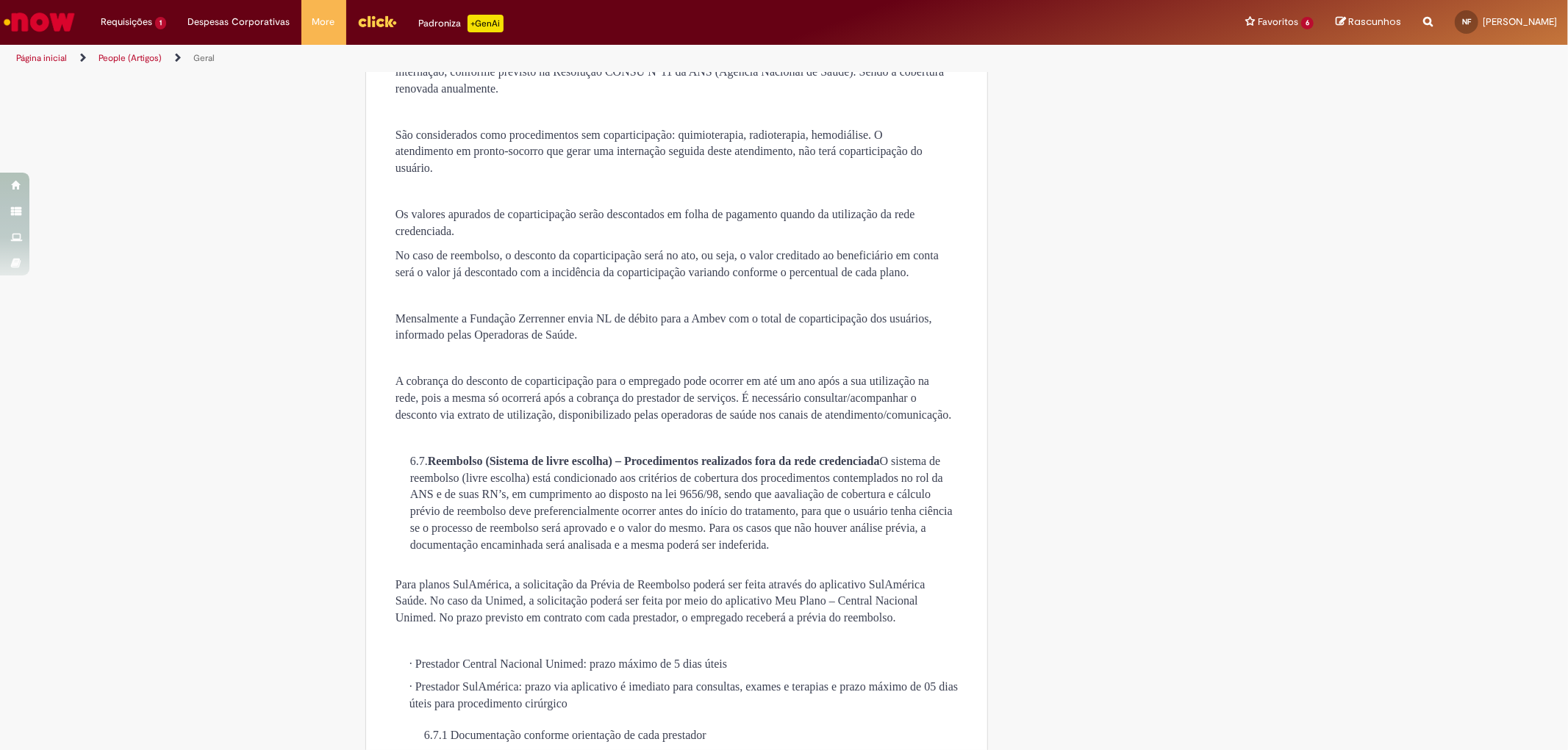
scroll to position [4164, 0]
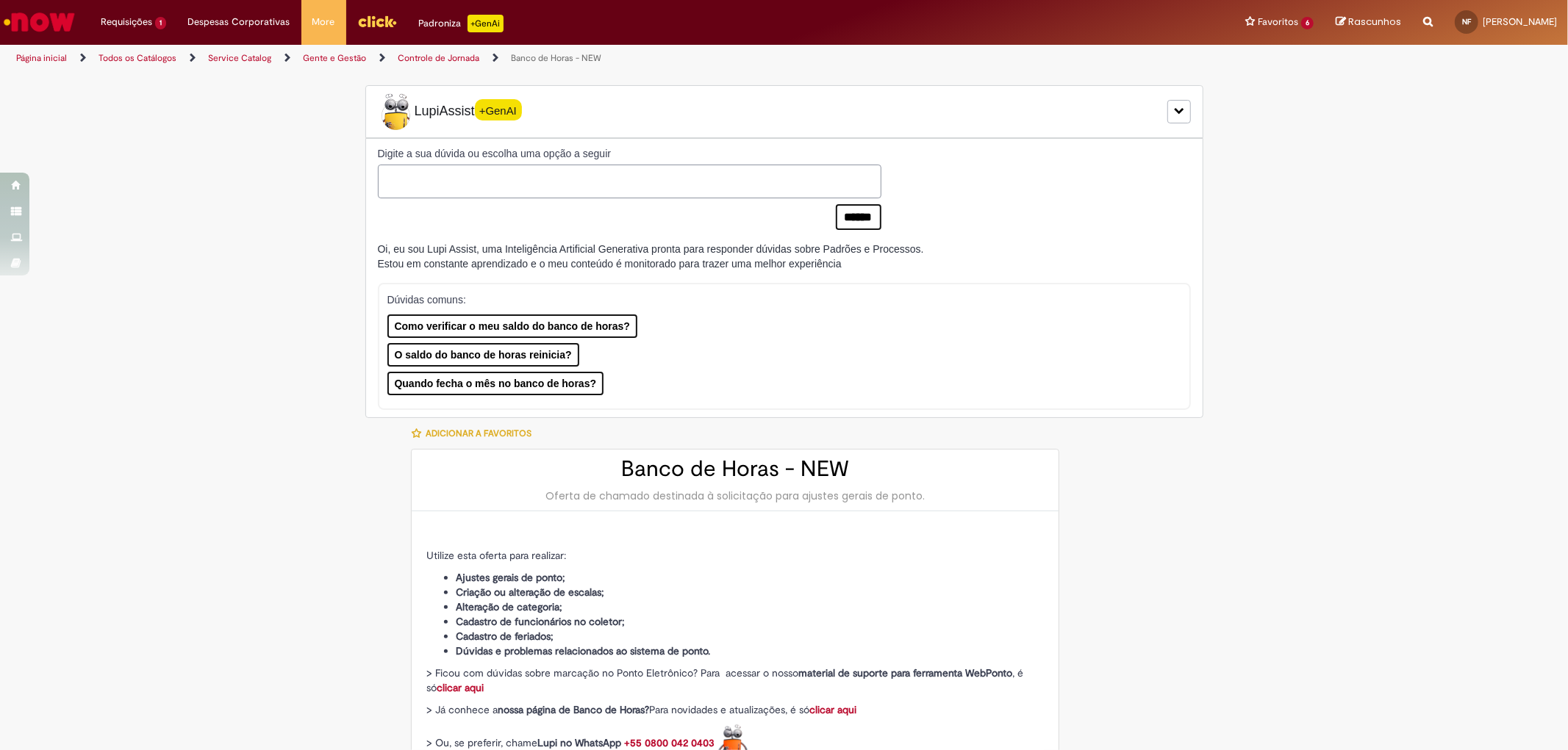
type input "********"
type input "**********"
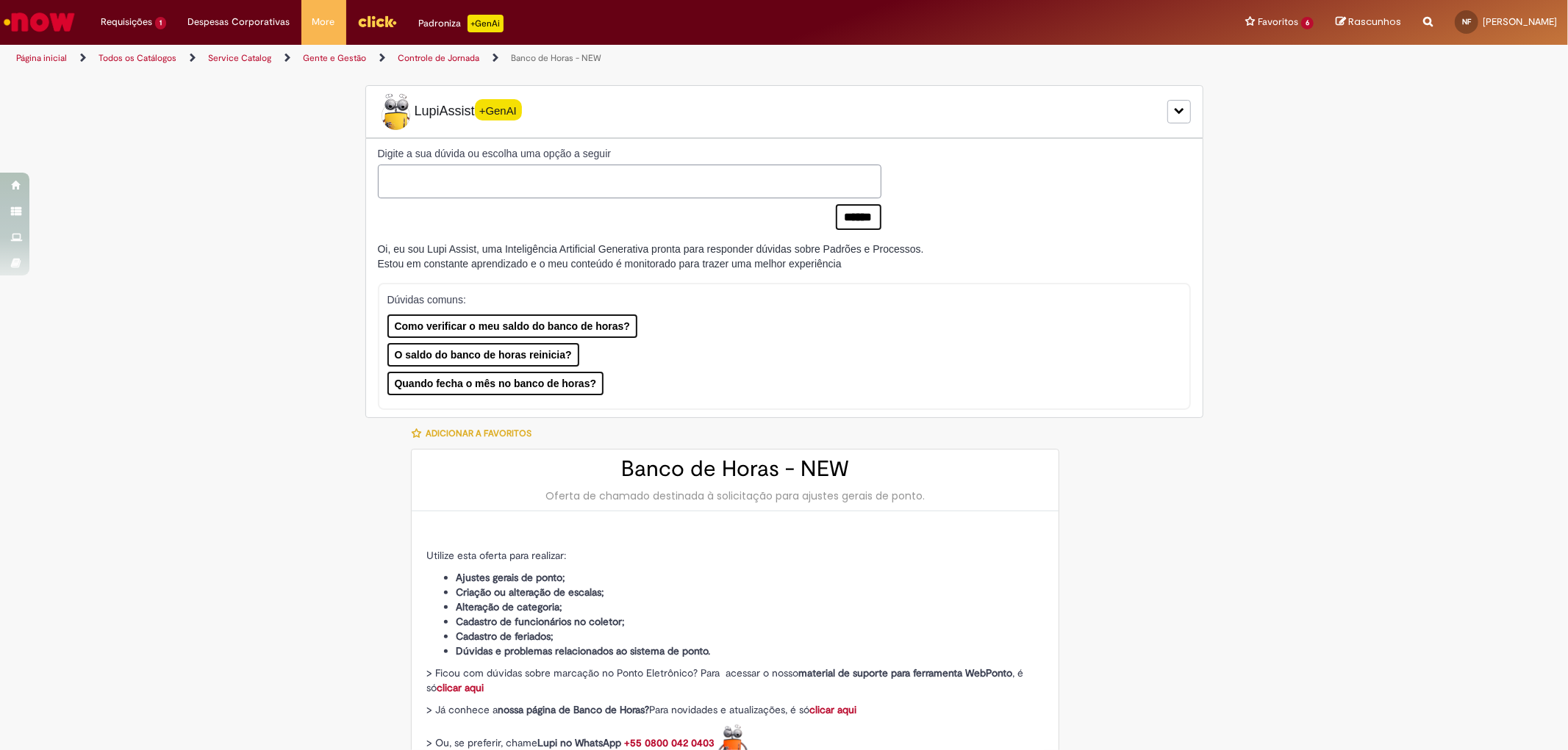
type input "****"
type input "**********"
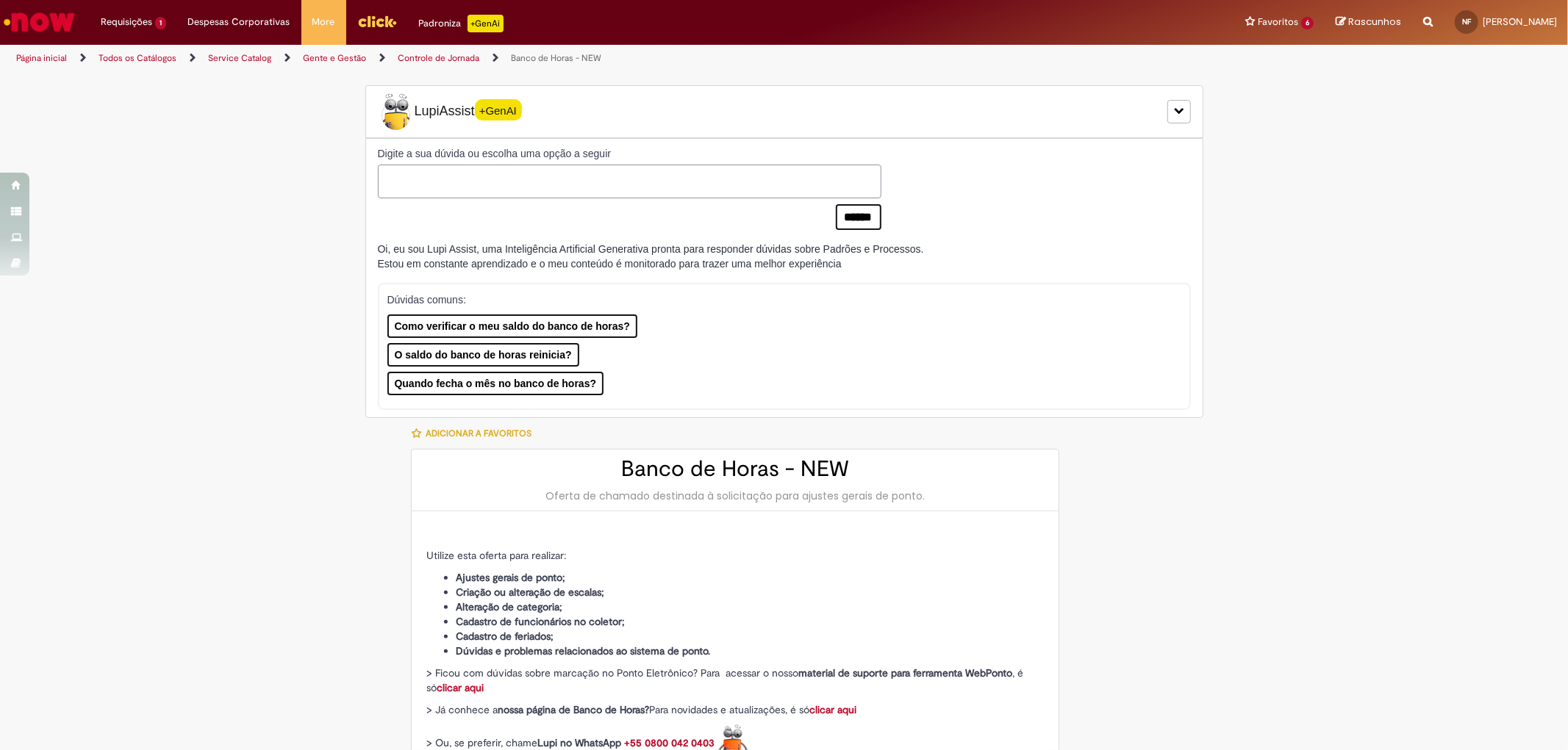
type input "**********"
drag, startPoint x: 759, startPoint y: 19, endPoint x: 1186, endPoint y: 410, distance: 579.0
click at [1187, 418] on div at bounding box center [1141, 433] width 143 height 30
